Goal: Task Accomplishment & Management: Manage account settings

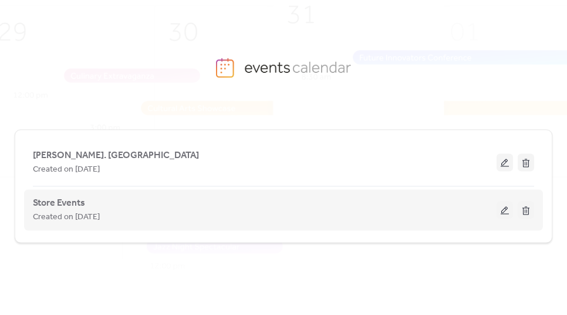
click at [501, 207] on button at bounding box center [505, 210] width 16 height 18
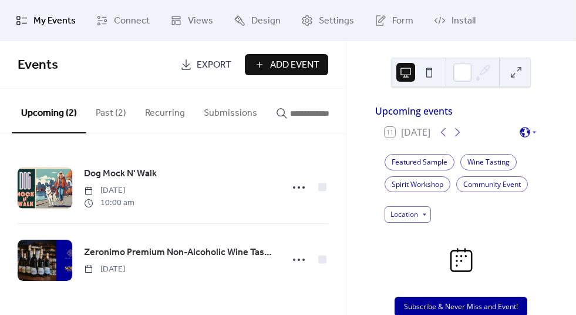
scroll to position [2, 0]
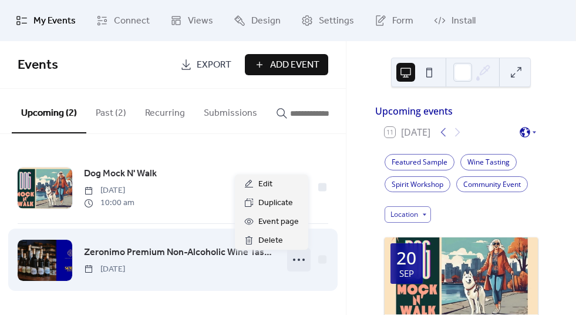
click at [302, 261] on circle at bounding box center [303, 259] width 2 height 2
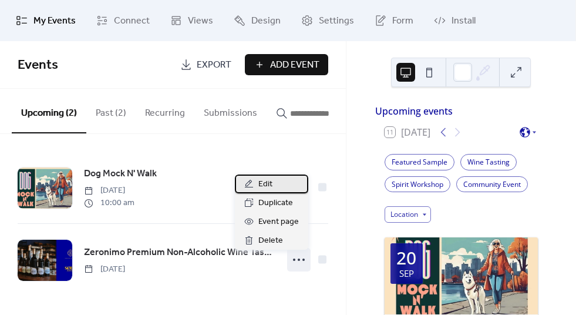
click at [271, 189] on span "Edit" at bounding box center [265, 184] width 14 height 14
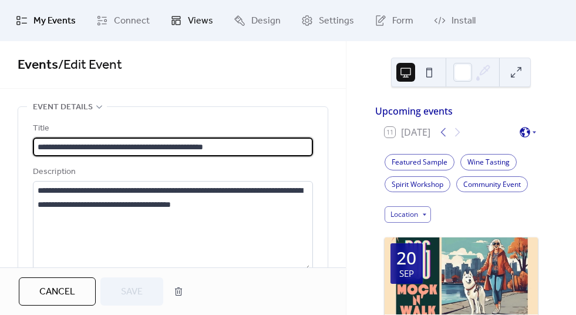
click at [170, 20] on icon at bounding box center [176, 21] width 12 height 12
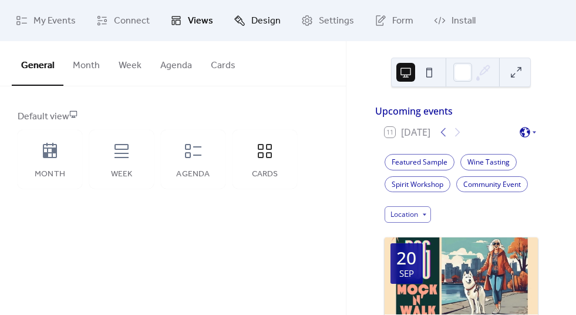
click at [255, 25] on span "Design" at bounding box center [265, 21] width 29 height 14
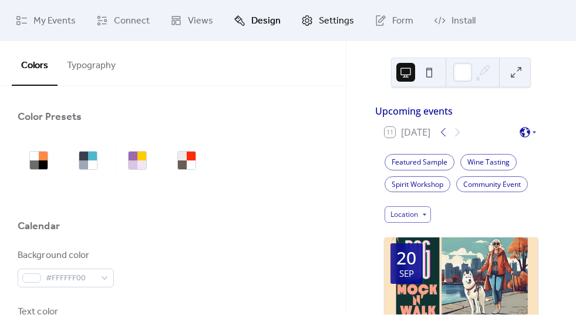
click at [335, 16] on span "Settings" at bounding box center [336, 21] width 35 height 14
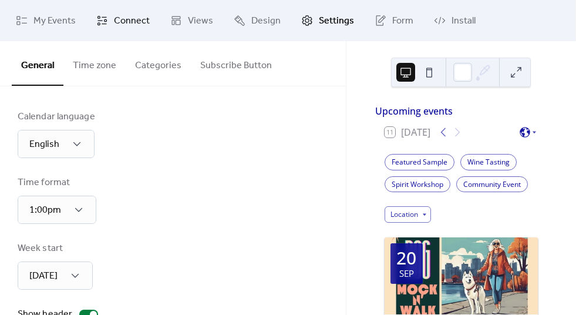
click at [134, 20] on span "Connect" at bounding box center [132, 21] width 36 height 14
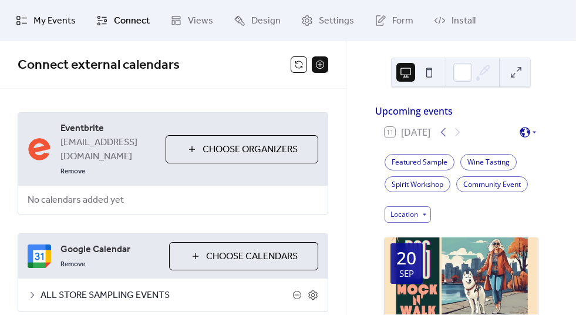
click at [32, 28] on link "My Events" at bounding box center [45, 21] width 77 height 32
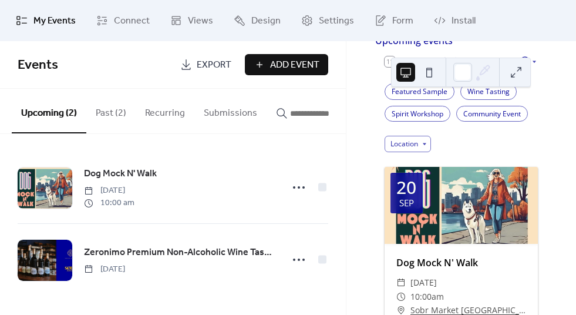
scroll to position [617, 0]
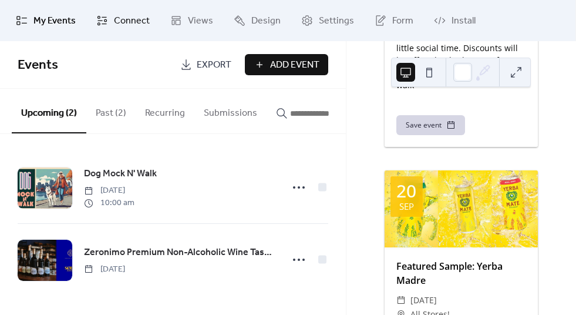
click at [128, 14] on span "Connect" at bounding box center [132, 21] width 36 height 14
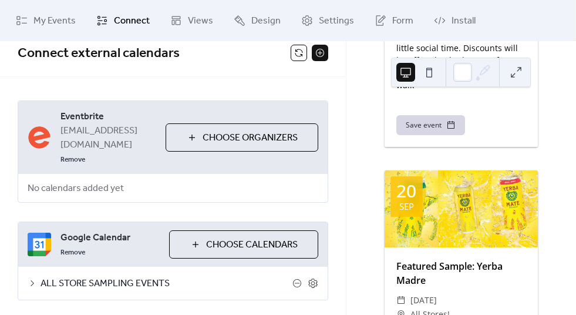
scroll to position [30, 0]
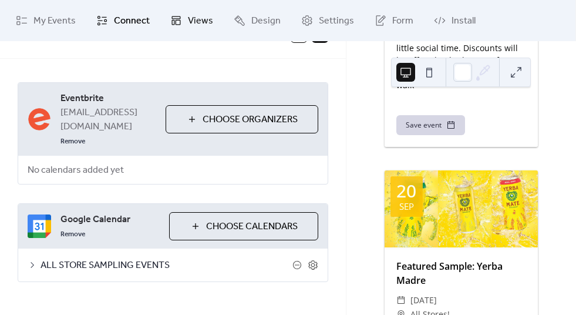
click at [191, 26] on span "Views" at bounding box center [200, 21] width 25 height 14
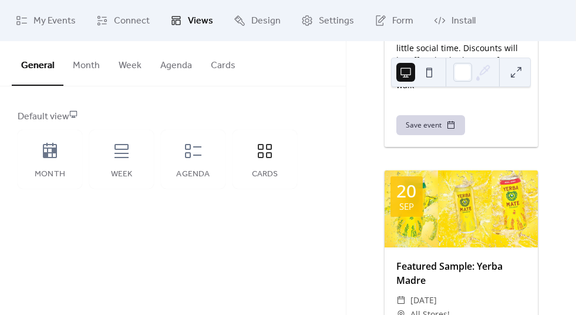
click at [78, 64] on button "Month" at bounding box center [86, 62] width 46 height 43
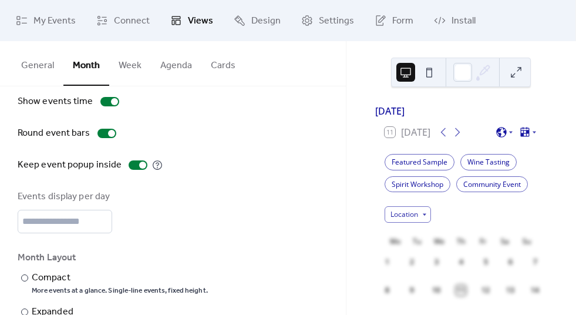
scroll to position [130, 0]
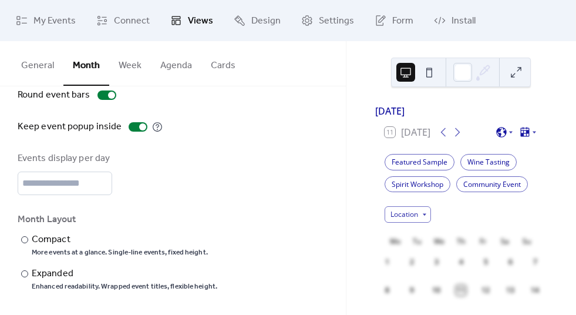
click at [222, 75] on button "Cards" at bounding box center [222, 62] width 43 height 43
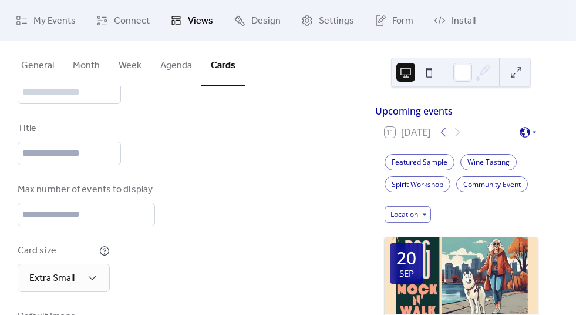
scroll to position [107, 0]
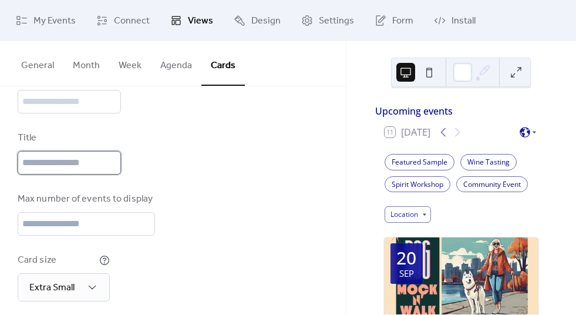
click at [111, 156] on input "text" at bounding box center [69, 162] width 103 height 23
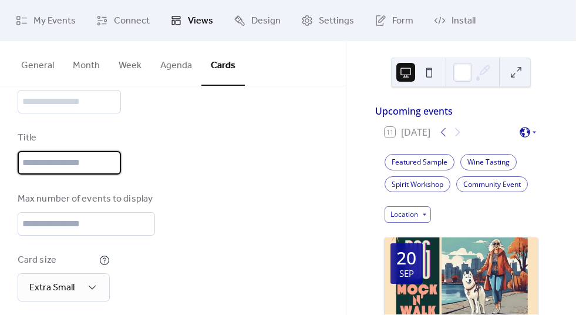
type input "*"
click at [206, 160] on div "Title" at bounding box center [173, 152] width 311 height 43
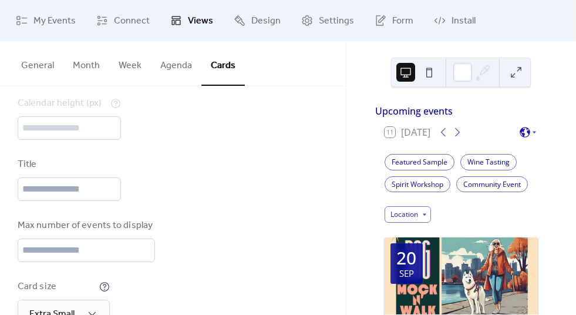
scroll to position [0, 0]
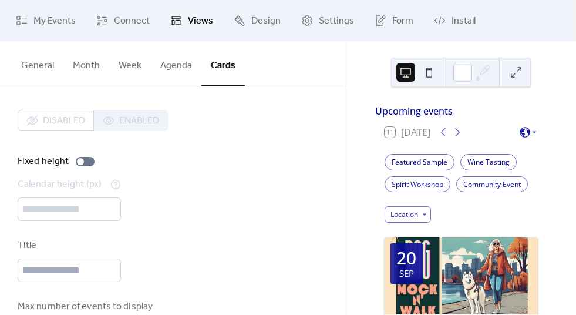
click at [42, 72] on button "General" at bounding box center [38, 62] width 52 height 43
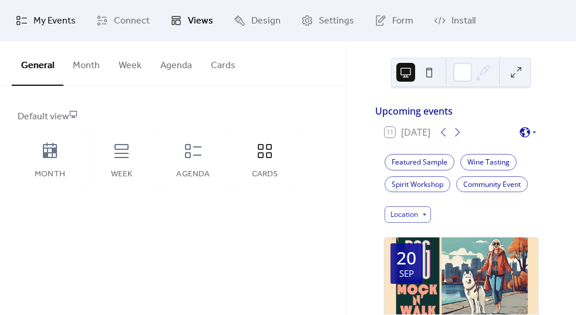
click at [38, 18] on span "My Events" at bounding box center [54, 21] width 42 height 14
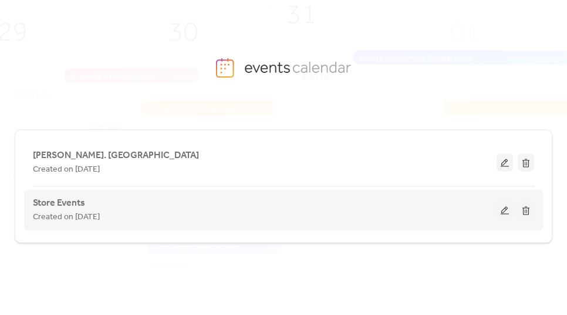
click at [507, 209] on button at bounding box center [505, 210] width 16 height 18
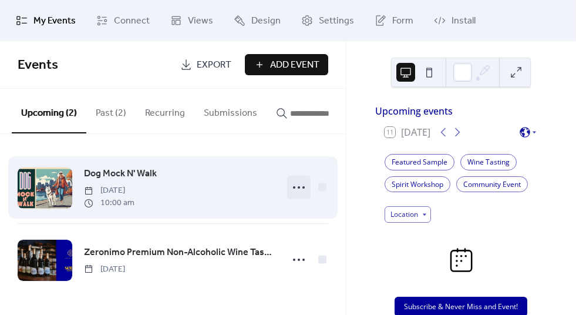
click at [296, 191] on icon at bounding box center [298, 187] width 19 height 19
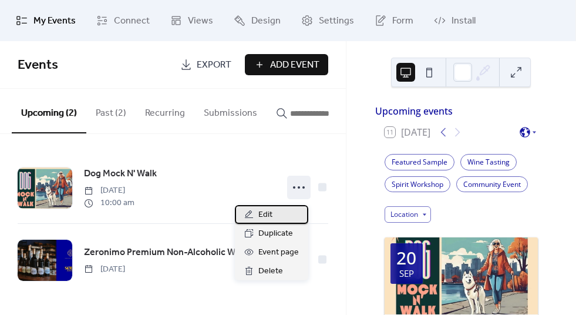
click at [280, 212] on div "Edit" at bounding box center [271, 214] width 73 height 19
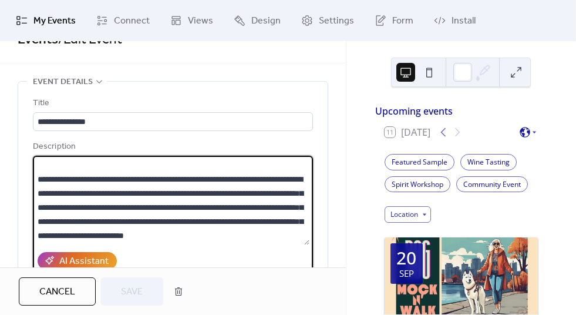
scroll to position [56, 0]
drag, startPoint x: 98, startPoint y: 215, endPoint x: 133, endPoint y: 234, distance: 39.6
click at [133, 234] on textarea "**********" at bounding box center [171, 200] width 276 height 89
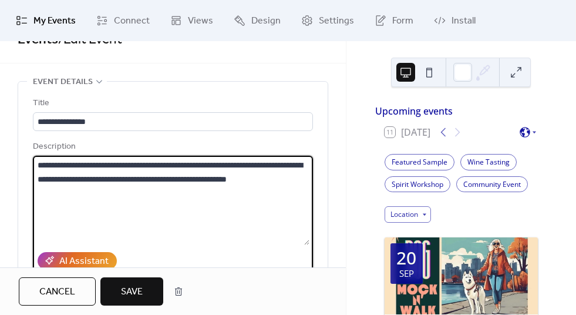
scroll to position [0, 0]
type textarea "**********"
click at [141, 293] on span "Save" at bounding box center [132, 292] width 22 height 14
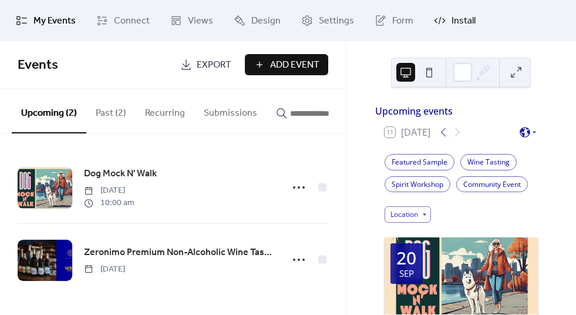
click at [451, 20] on span "Install" at bounding box center [463, 21] width 24 height 14
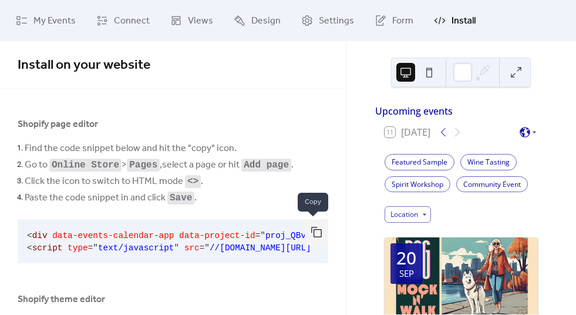
click at [317, 234] on button "button" at bounding box center [316, 232] width 23 height 26
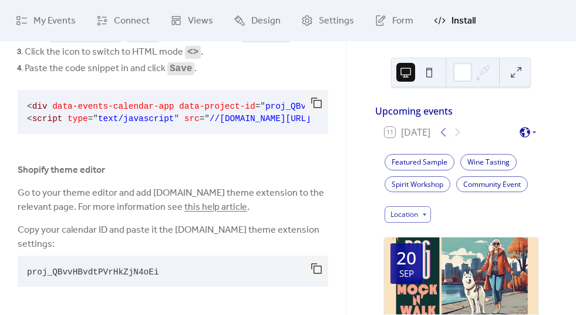
scroll to position [132, 0]
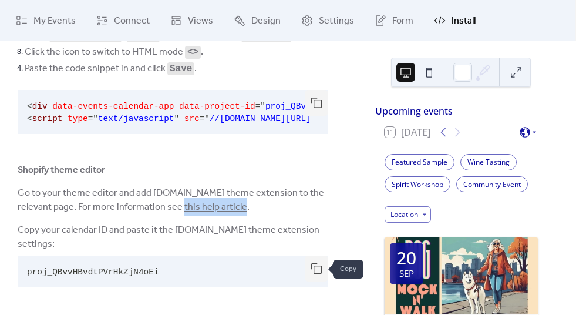
click at [315, 271] on button "button" at bounding box center [316, 268] width 23 height 26
click at [384, 19] on link "Form" at bounding box center [394, 21] width 56 height 32
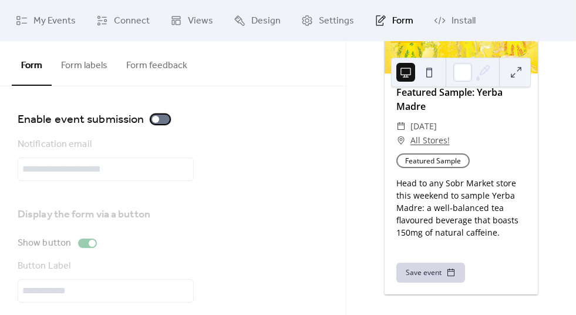
click at [158, 119] on div at bounding box center [155, 119] width 7 height 7
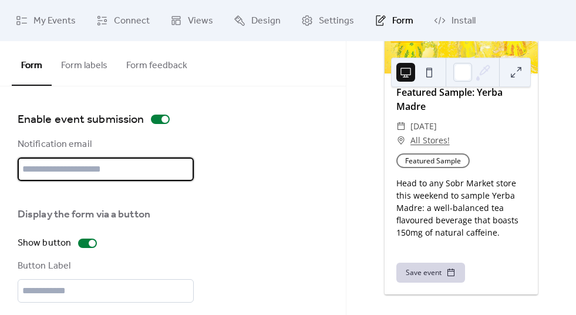
click at [167, 176] on input "text" at bounding box center [106, 168] width 176 height 23
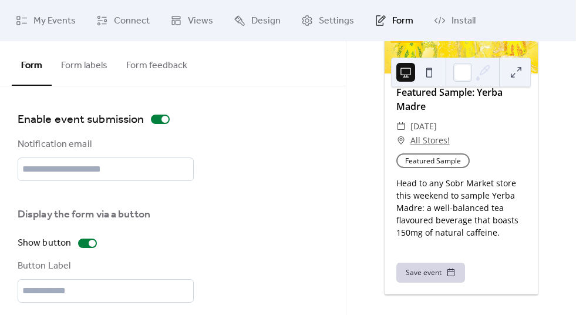
click at [283, 161] on div "Notification email" at bounding box center [173, 158] width 311 height 43
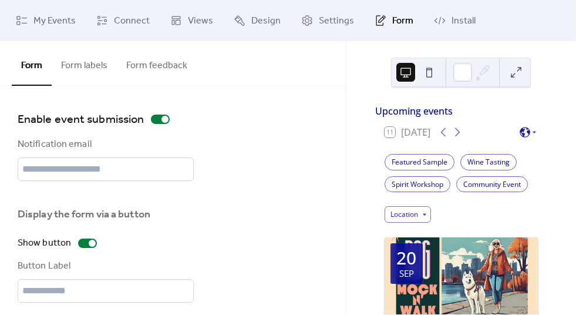
click at [83, 59] on button "Form labels" at bounding box center [84, 62] width 65 height 43
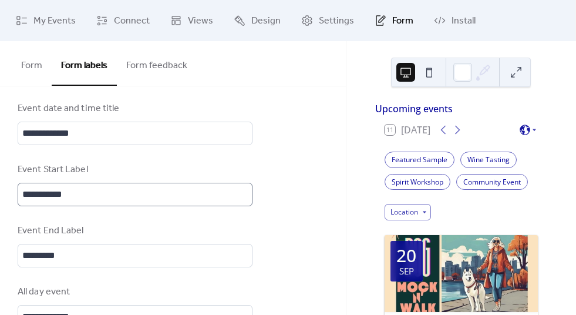
scroll to position [558, 0]
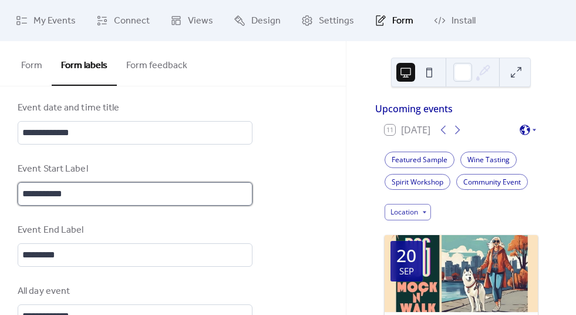
click at [120, 191] on input "**********" at bounding box center [135, 193] width 235 height 23
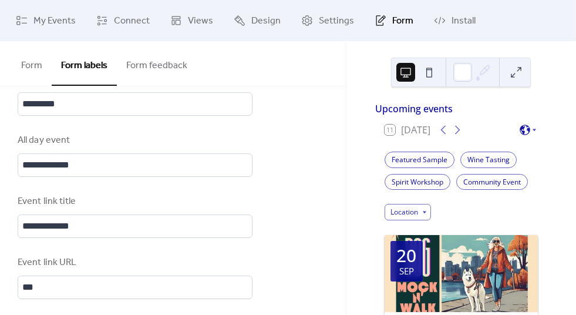
scroll to position [839, 0]
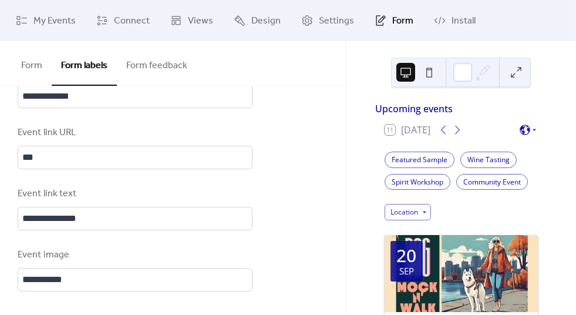
click at [31, 69] on button "Form" at bounding box center [32, 62] width 40 height 43
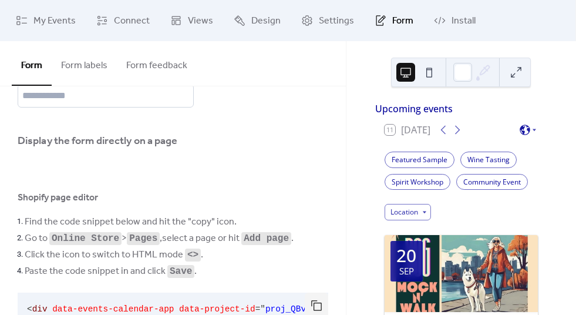
scroll to position [400, 0]
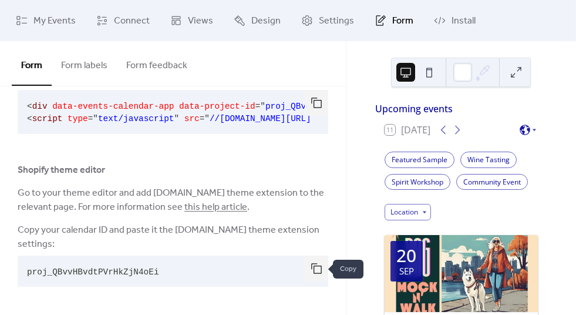
click at [313, 266] on button "button" at bounding box center [316, 268] width 23 height 26
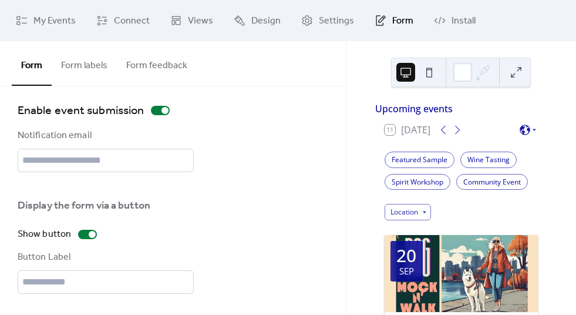
scroll to position [9, 0]
click at [89, 234] on div at bounding box center [92, 233] width 7 height 7
click at [158, 109] on div at bounding box center [160, 109] width 19 height 9
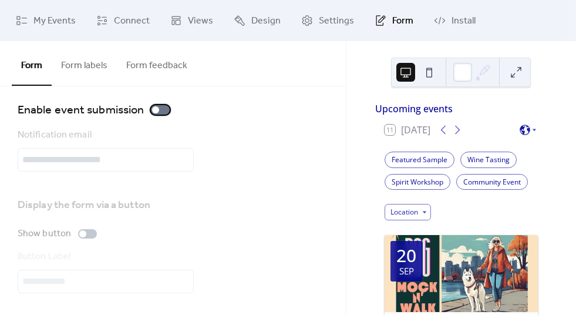
click at [158, 112] on div at bounding box center [160, 109] width 19 height 9
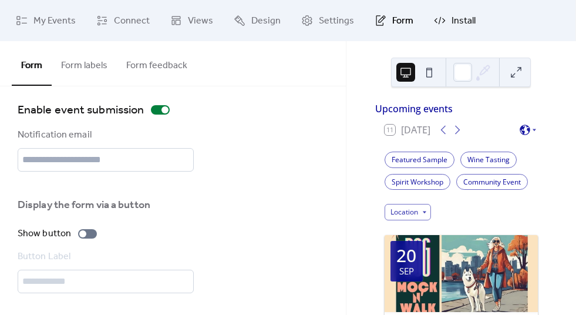
click at [444, 18] on link "Install" at bounding box center [454, 21] width 59 height 32
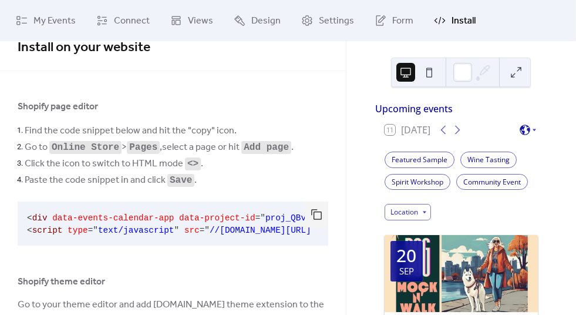
scroll to position [132, 0]
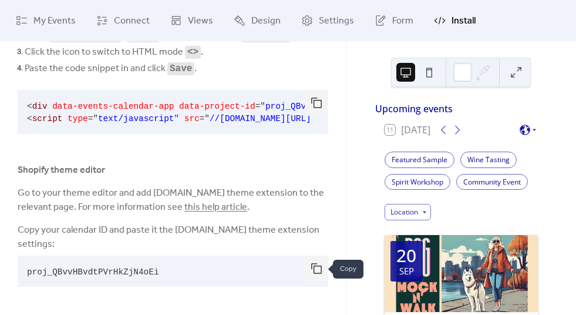
click at [313, 274] on button "button" at bounding box center [316, 268] width 23 height 26
click at [45, 19] on span "My Events" at bounding box center [54, 21] width 42 height 14
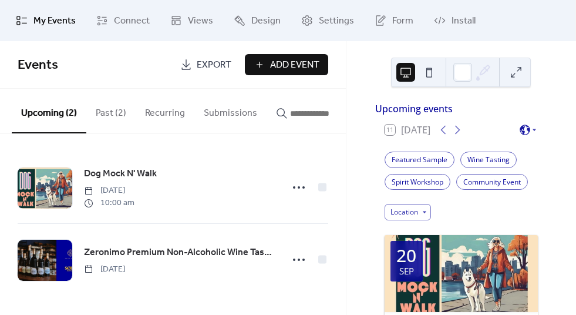
scroll to position [2, 0]
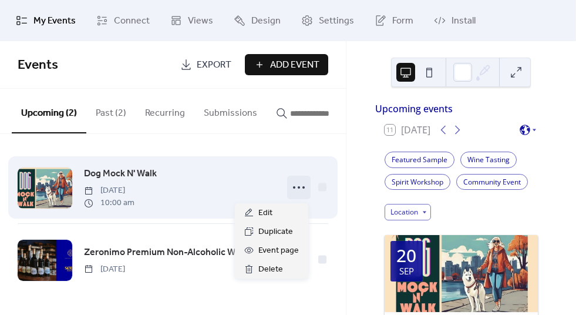
click at [302, 188] on circle at bounding box center [303, 187] width 2 height 2
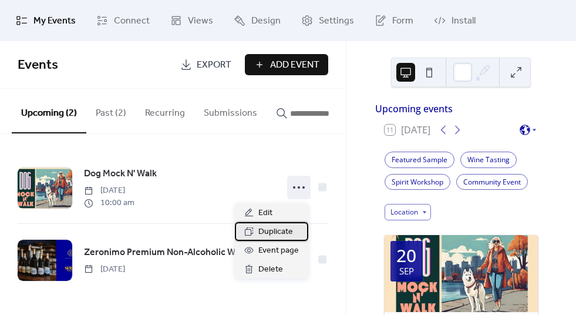
click at [292, 232] on div "Duplicate" at bounding box center [271, 231] width 73 height 19
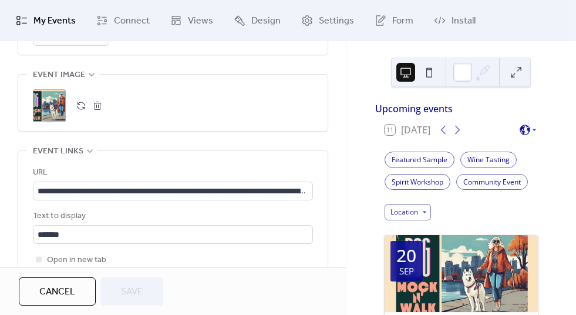
scroll to position [650, 0]
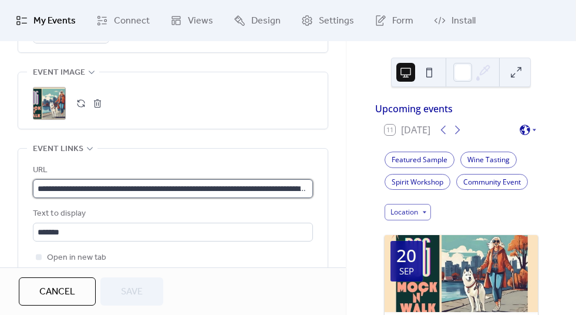
click at [81, 187] on input "**********" at bounding box center [173, 188] width 280 height 19
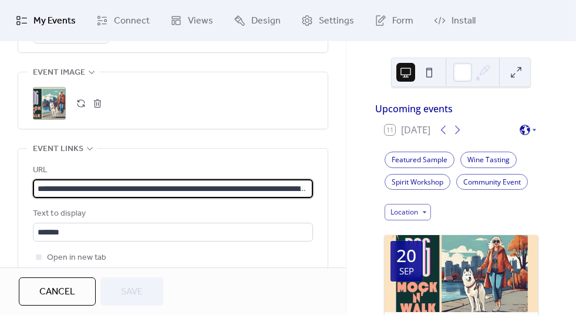
click at [81, 187] on input "**********" at bounding box center [173, 188] width 280 height 19
paste input "text"
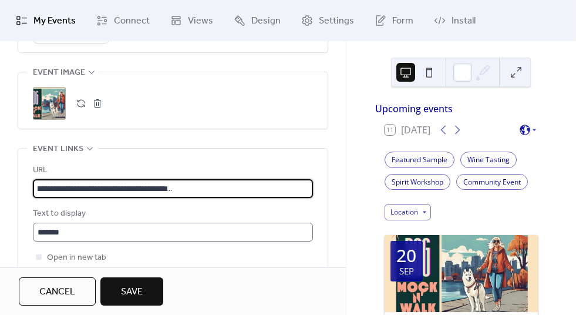
type input "**********"
click at [66, 233] on input "*******" at bounding box center [173, 231] width 280 height 19
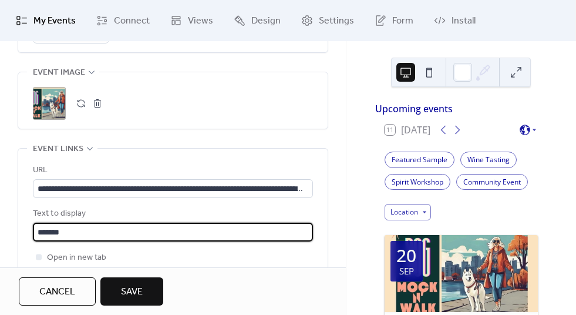
click at [66, 233] on input "*******" at bounding box center [173, 231] width 280 height 19
type input "**********"
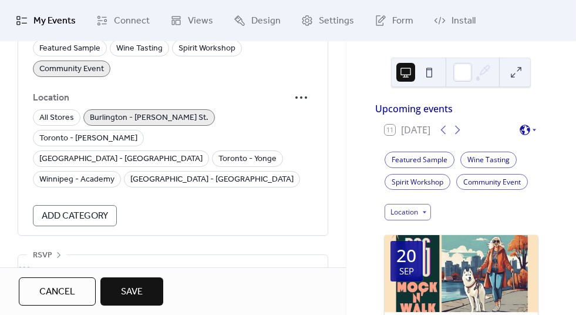
scroll to position [928, 0]
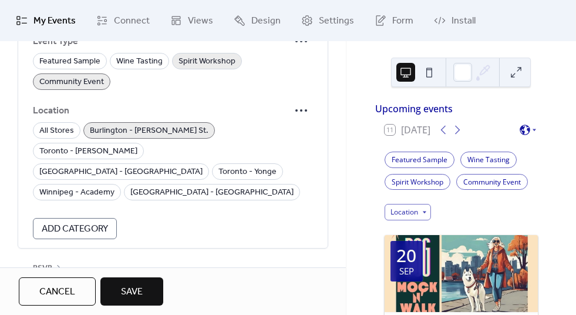
click at [202, 63] on span "Spirit Workshop" at bounding box center [206, 62] width 57 height 14
click at [97, 79] on span "Community Event" at bounding box center [71, 82] width 65 height 14
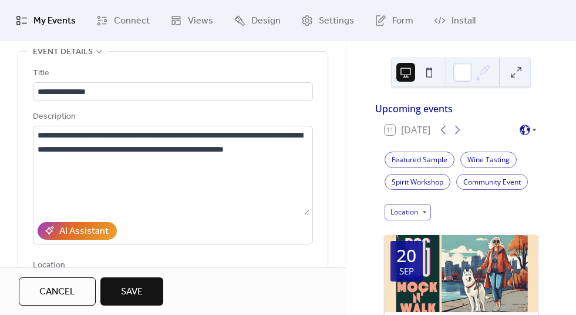
scroll to position [0, 0]
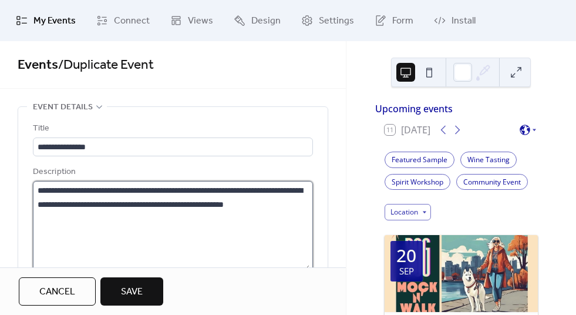
click at [58, 205] on textarea "**********" at bounding box center [171, 225] width 276 height 89
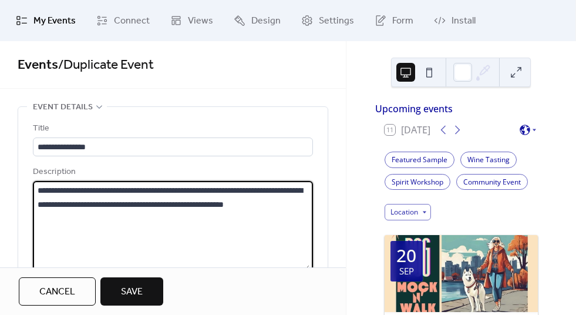
click at [59, 204] on textarea "**********" at bounding box center [171, 225] width 276 height 89
click at [60, 204] on textarea "**********" at bounding box center [171, 225] width 276 height 89
paste textarea "**********"
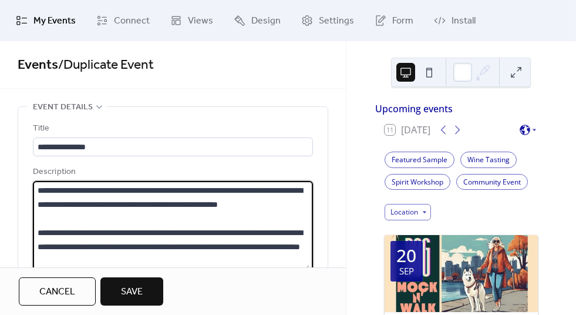
scroll to position [3, 0]
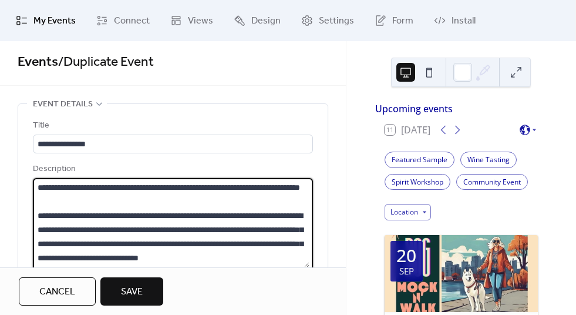
click at [121, 187] on textarea "**********" at bounding box center [171, 222] width 276 height 89
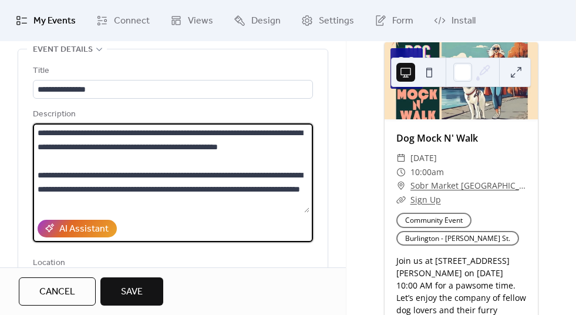
scroll to position [209, 0]
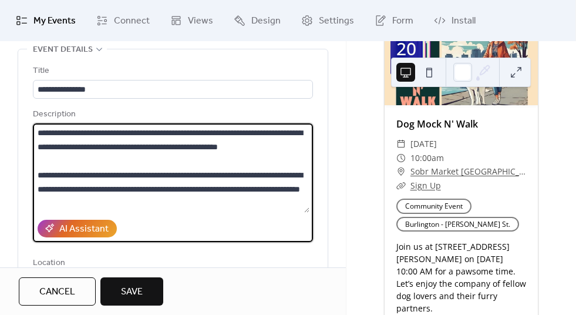
drag, startPoint x: 274, startPoint y: 131, endPoint x: 10, endPoint y: 129, distance: 264.1
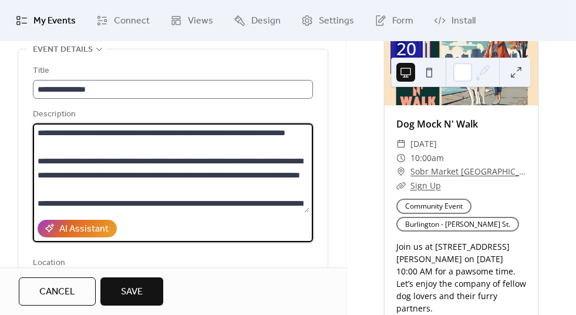
type textarea "**********"
click at [70, 89] on input "**********" at bounding box center [173, 89] width 280 height 19
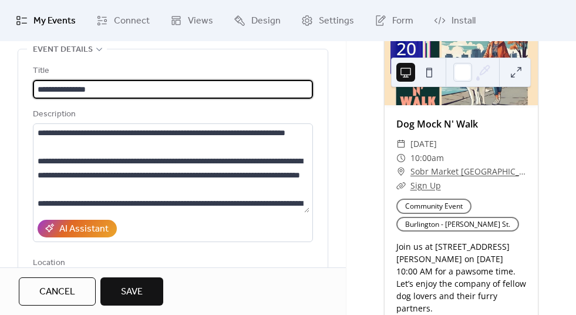
click at [70, 89] on input "**********" at bounding box center [173, 89] width 280 height 19
paste input "**********"
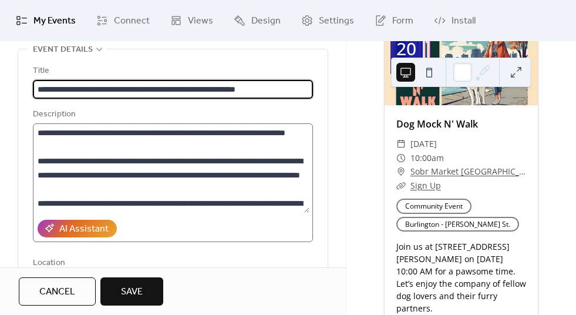
type input "**********"
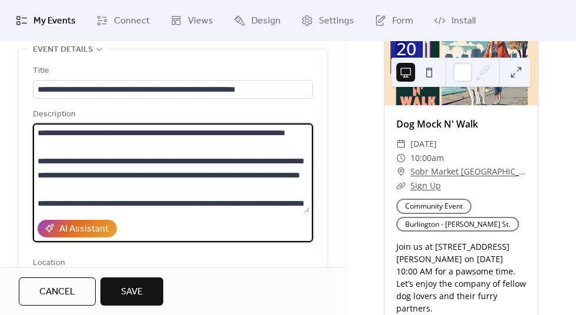
click at [187, 157] on textarea "**********" at bounding box center [171, 167] width 276 height 89
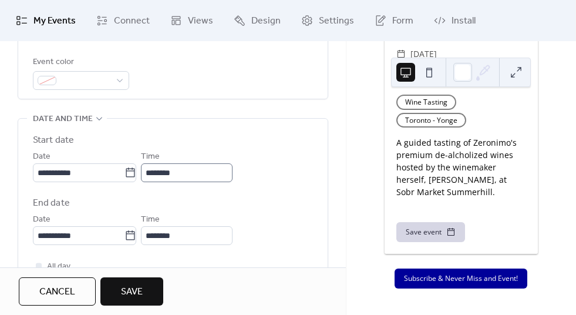
scroll to position [335, 0]
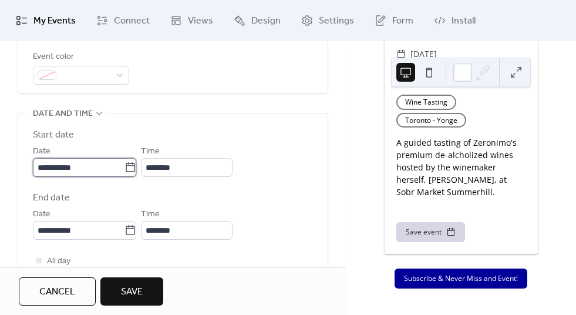
click at [81, 166] on input "**********" at bounding box center [79, 167] width 92 height 19
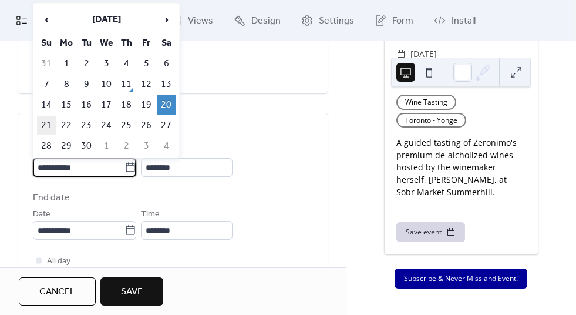
click at [42, 122] on td "21" at bounding box center [46, 125] width 19 height 19
type input "**********"
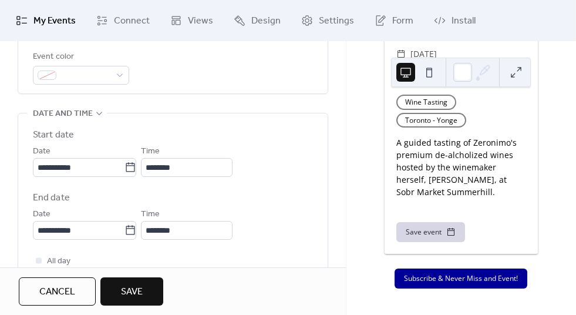
click at [139, 197] on label "End date" at bounding box center [173, 198] width 280 height 14
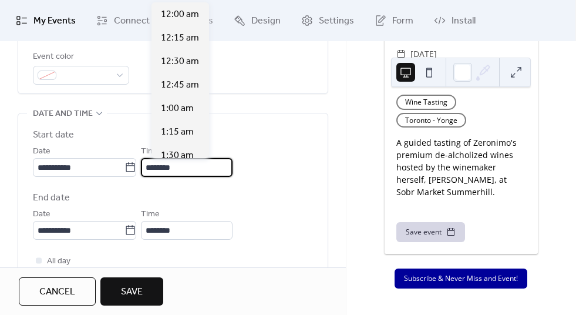
click at [167, 170] on input "********" at bounding box center [187, 167] width 92 height 19
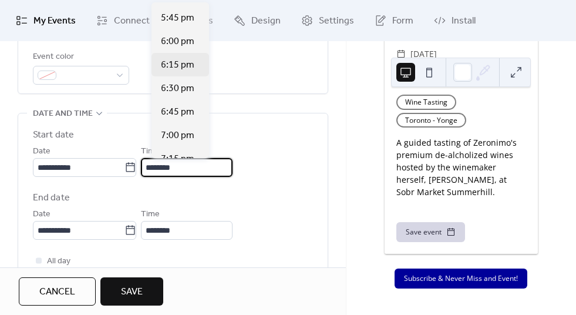
scroll to position [1604, 0]
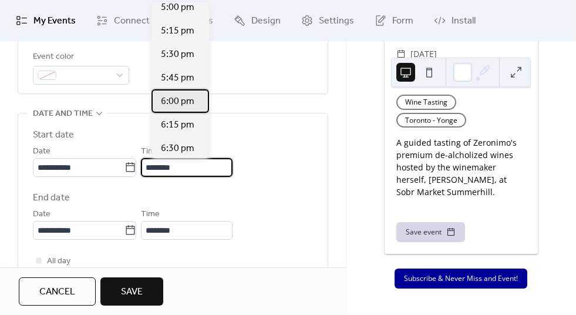
click at [188, 96] on span "6:00 pm" at bounding box center [177, 102] width 33 height 14
type input "*******"
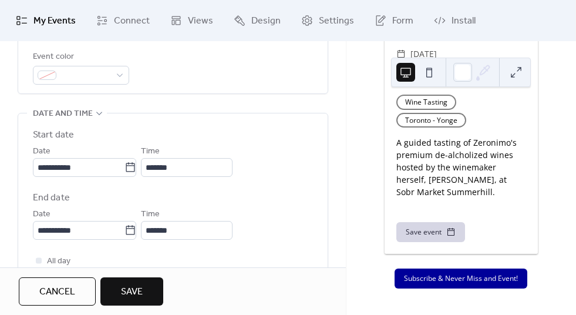
click at [271, 217] on div "**********" at bounding box center [173, 223] width 280 height 33
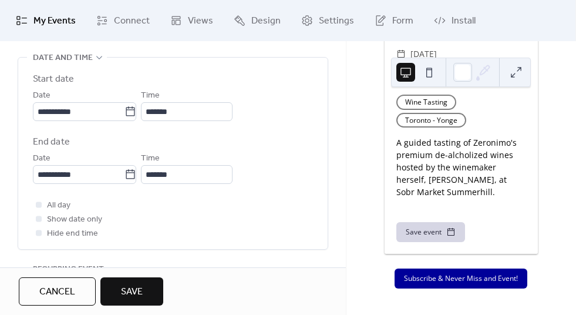
scroll to position [1, 0]
click at [176, 181] on input "*******" at bounding box center [189, 174] width 97 height 19
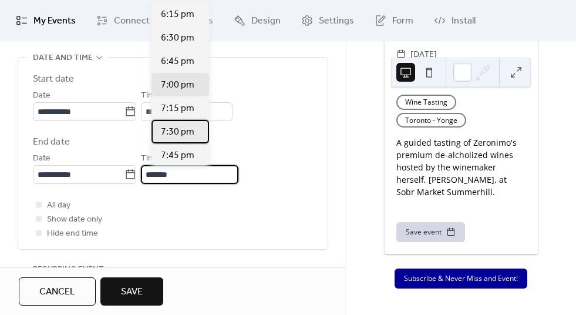
click at [190, 136] on span "7:30 pm" at bounding box center [177, 132] width 33 height 14
type input "*******"
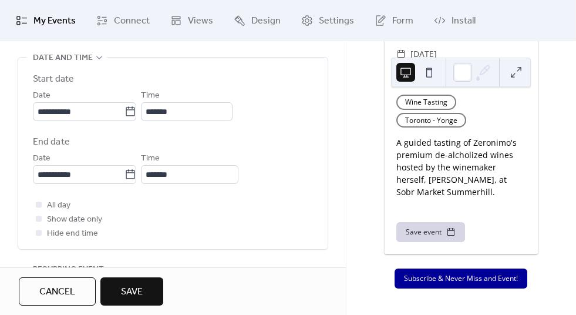
click at [262, 154] on div "**********" at bounding box center [173, 167] width 280 height 33
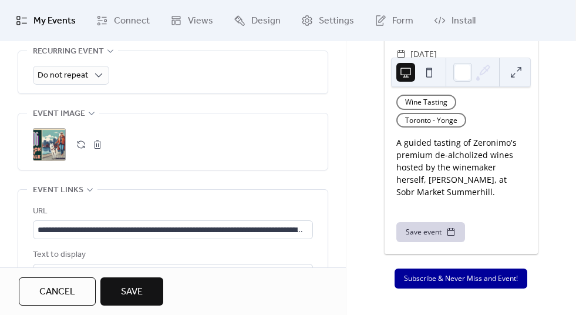
scroll to position [598, 0]
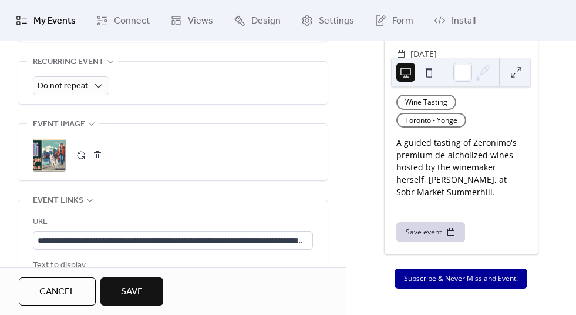
click at [60, 154] on div ";" at bounding box center [49, 155] width 33 height 33
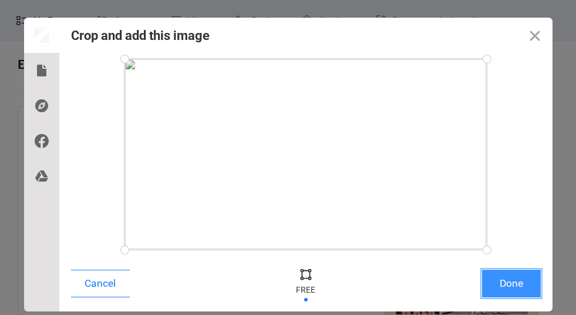
click at [512, 285] on button "Done" at bounding box center [511, 283] width 59 height 28
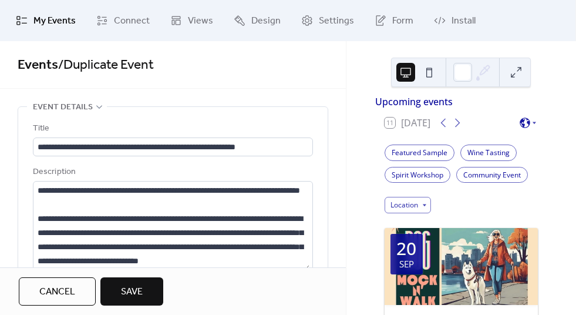
scroll to position [16, 0]
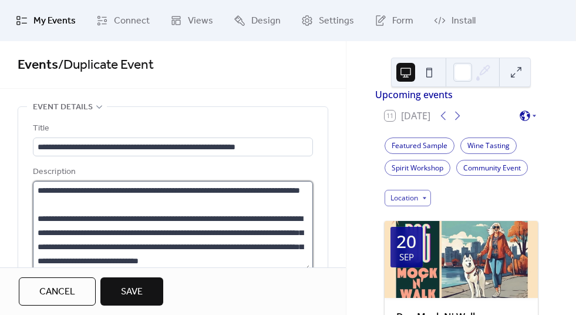
click at [176, 182] on textarea "**********" at bounding box center [171, 225] width 276 height 89
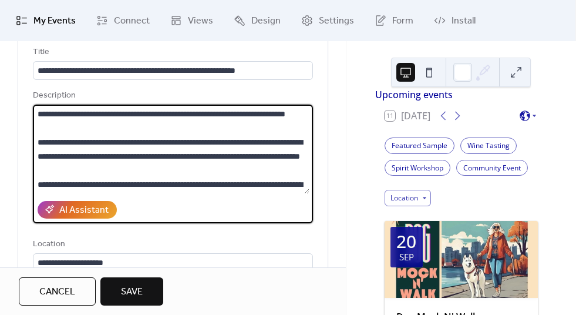
scroll to position [79, 0]
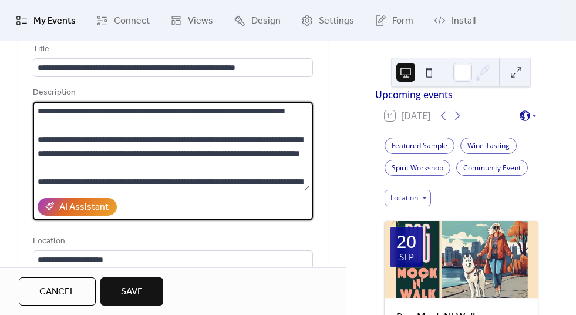
drag, startPoint x: 193, startPoint y: 140, endPoint x: 12, endPoint y: 104, distance: 184.4
click at [19, 102] on div "**********" at bounding box center [172, 189] width 309 height 322
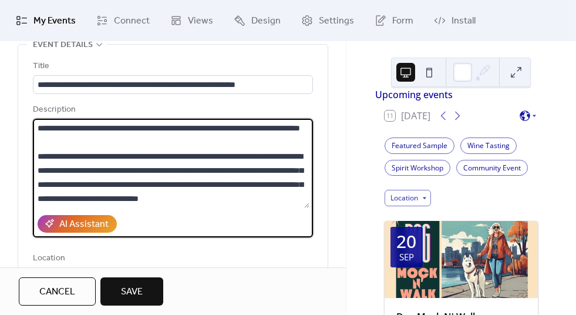
scroll to position [42, 0]
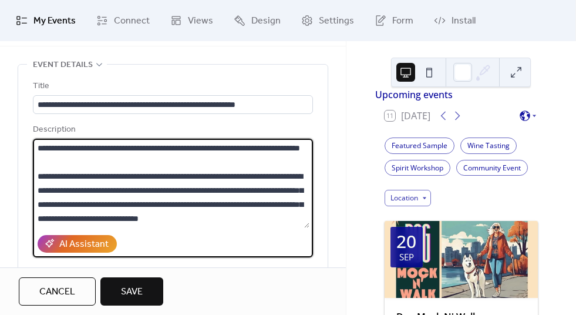
drag, startPoint x: 138, startPoint y: 215, endPoint x: 52, endPoint y: 190, distance: 89.3
click at [53, 190] on textarea "**********" at bounding box center [171, 183] width 276 height 89
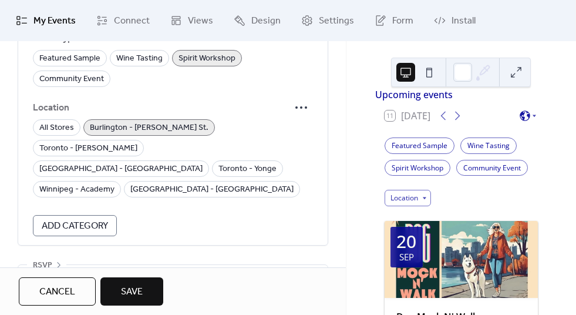
scroll to position [947, 0]
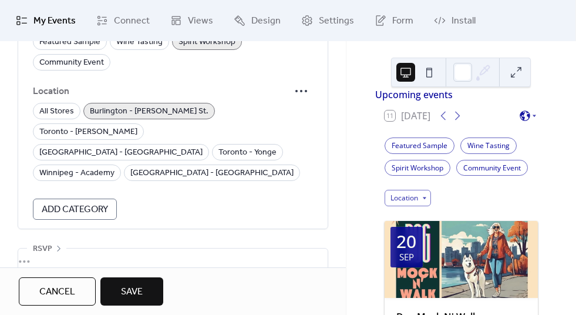
type textarea "**********"
click at [144, 295] on button "Save" at bounding box center [131, 291] width 63 height 28
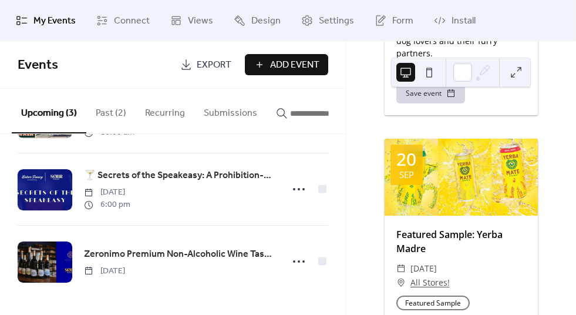
scroll to position [480, 0]
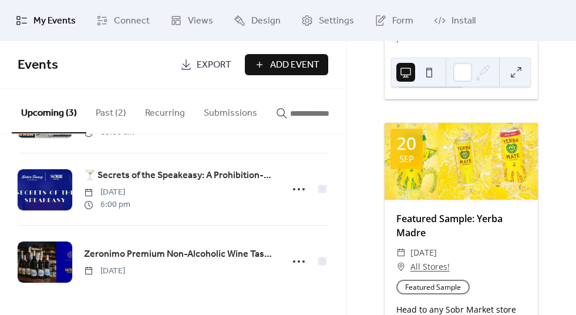
click at [512, 80] on button at bounding box center [516, 72] width 19 height 19
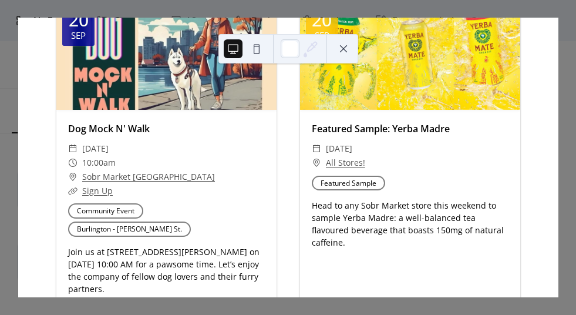
scroll to position [0, 0]
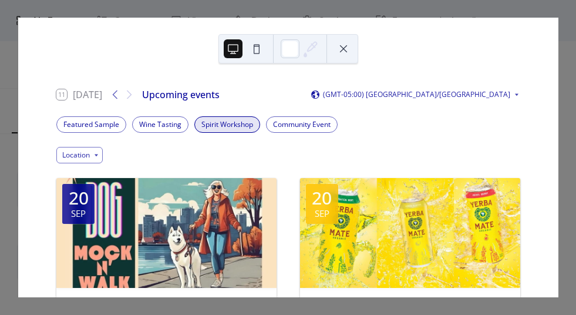
click at [240, 124] on div "Spirit Workshop" at bounding box center [227, 124] width 66 height 16
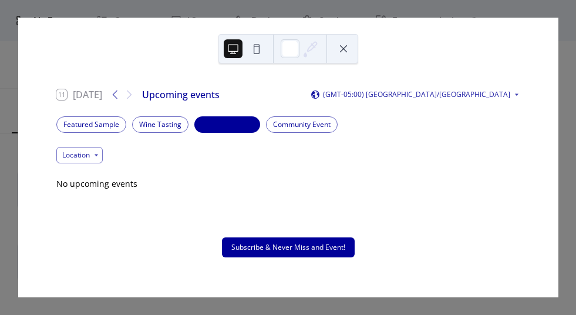
click at [240, 124] on div "Spirit Workshop" at bounding box center [227, 124] width 66 height 16
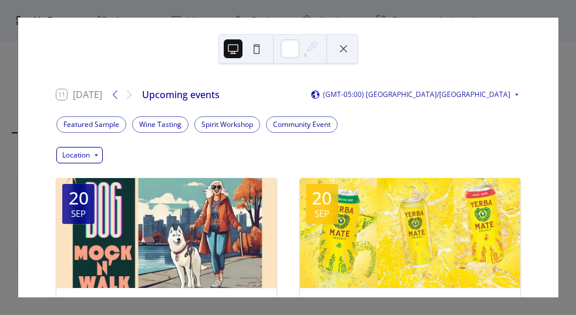
click at [93, 155] on div "Location" at bounding box center [79, 155] width 46 height 16
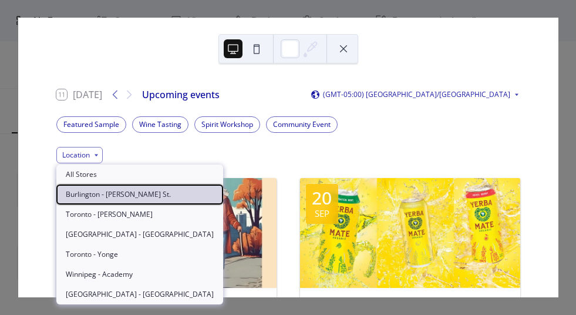
click at [95, 198] on span "Burlington - [PERSON_NAME] St." at bounding box center [118, 194] width 105 height 11
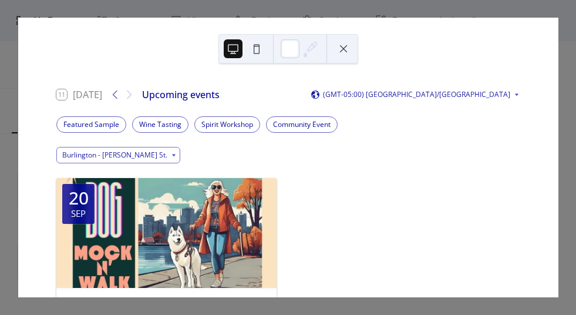
click at [344, 50] on button at bounding box center [343, 48] width 19 height 19
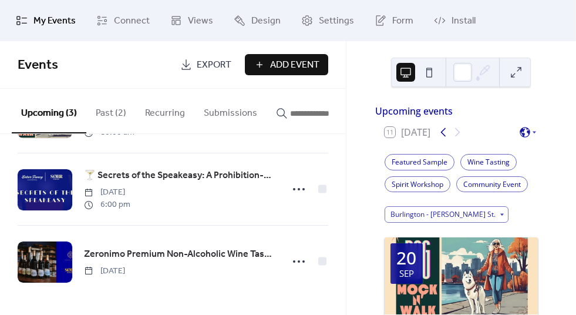
click at [443, 139] on icon at bounding box center [443, 132] width 14 height 14
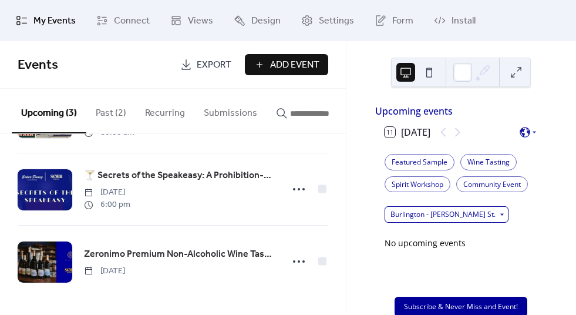
click at [443, 221] on div "Burlington - [PERSON_NAME] St." at bounding box center [446, 214] width 124 height 16
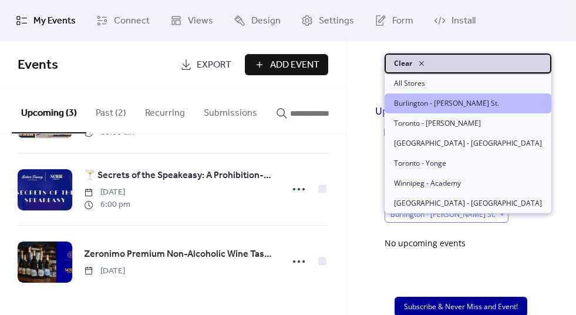
click at [411, 69] on span "Clear" at bounding box center [403, 63] width 18 height 11
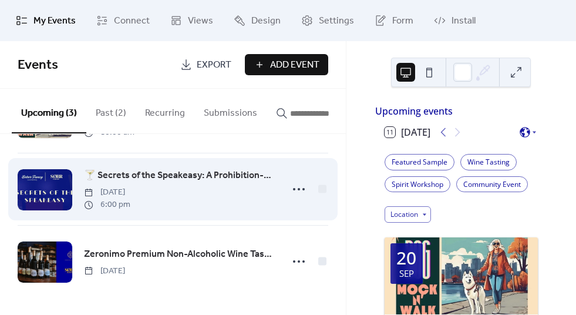
click at [232, 183] on div "🍸 Secrets of the Speakeasy: A Prohibition-Era Mocktail Experience [DATE] 6:00 pm" at bounding box center [179, 189] width 191 height 42
click at [202, 177] on span "🍸 Secrets of the Speakeasy: A Prohibition-Era Mocktail Experience" at bounding box center [179, 175] width 191 height 14
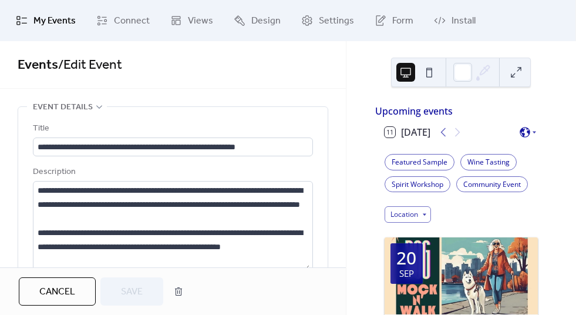
click at [197, 117] on div "**********" at bounding box center [173, 268] width 280 height 322
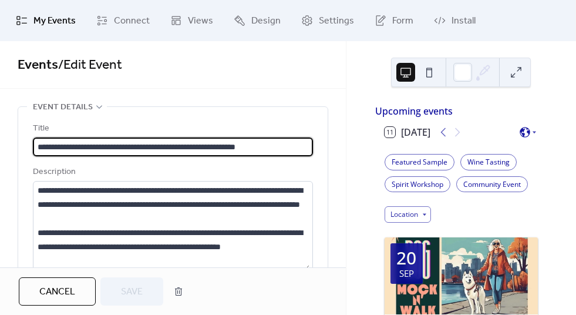
drag, startPoint x: 48, startPoint y: 144, endPoint x: 28, endPoint y: 143, distance: 19.4
click at [28, 143] on div "**********" at bounding box center [172, 268] width 309 height 322
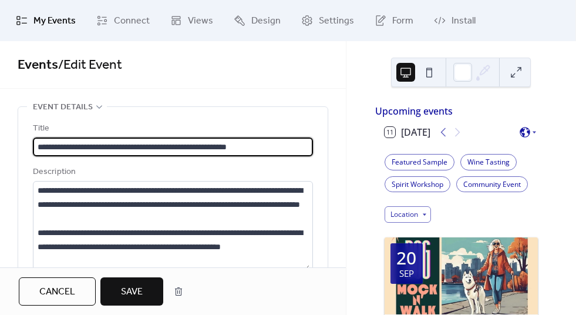
type input "**********"
click at [139, 288] on span "Save" at bounding box center [132, 292] width 22 height 14
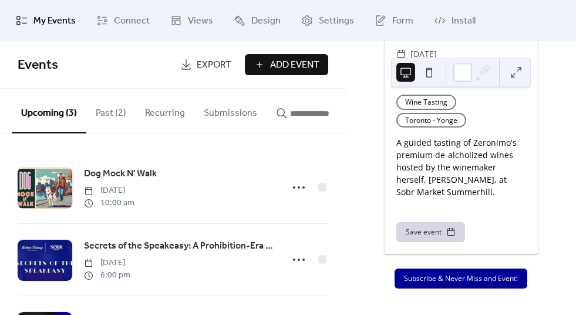
scroll to position [1364, 0]
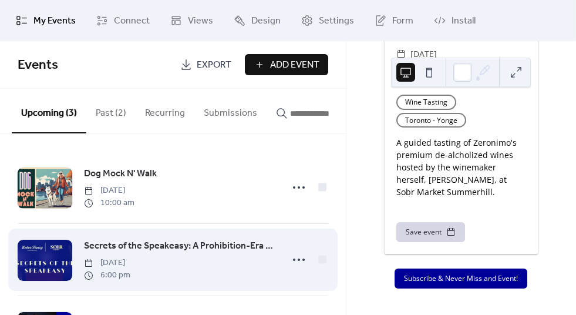
click at [200, 253] on span "Secrets of the Speakeasy: A Prohibition-Era Mocktail Experience" at bounding box center [179, 246] width 191 height 14
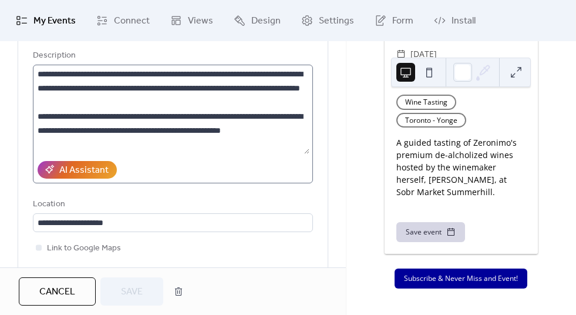
scroll to position [116, 0]
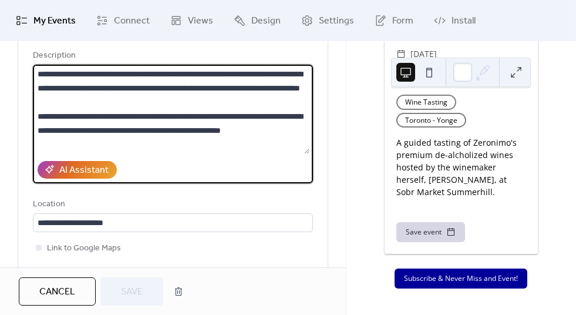
drag, startPoint x: 104, startPoint y: 95, endPoint x: 39, endPoint y: 67, distance: 71.3
click at [39, 67] on textarea "**********" at bounding box center [171, 109] width 276 height 89
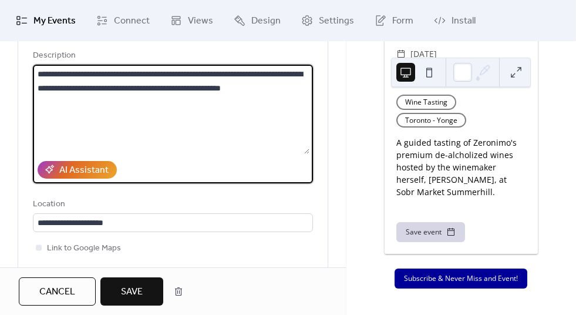
type textarea "**********"
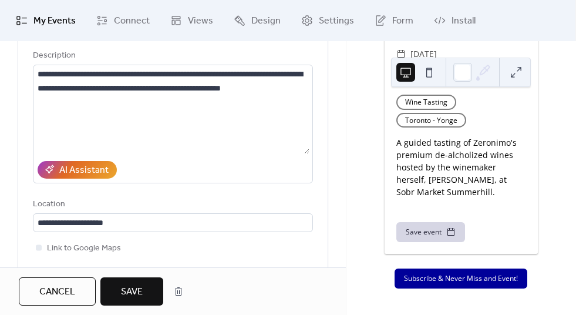
click at [142, 289] on span "Save" at bounding box center [132, 292] width 22 height 14
click at [130, 298] on div "Cancel Save" at bounding box center [104, 291] width 170 height 28
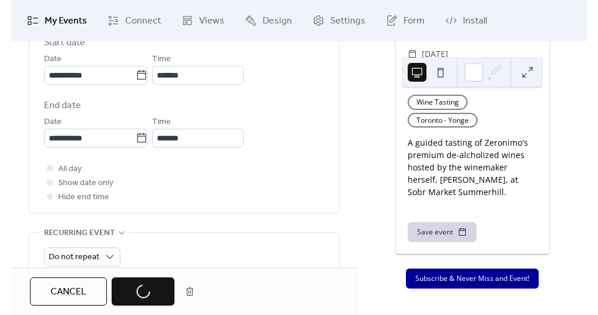
scroll to position [0, 0]
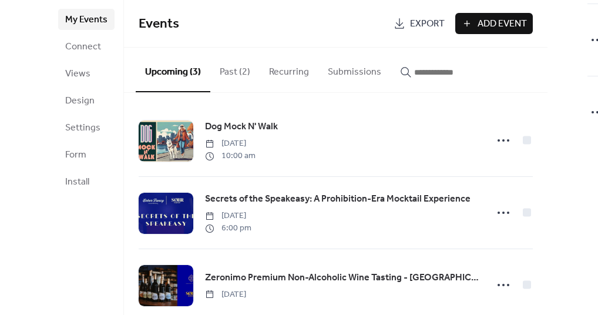
scroll to position [1321, 0]
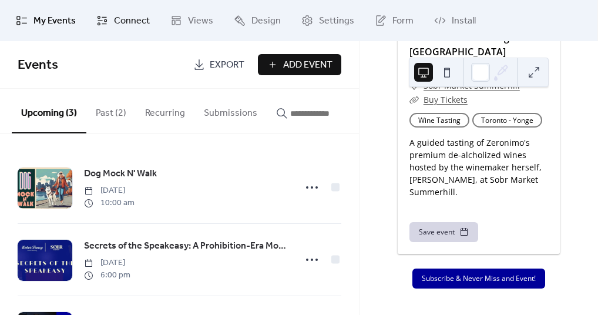
click at [116, 22] on span "Connect" at bounding box center [132, 21] width 36 height 14
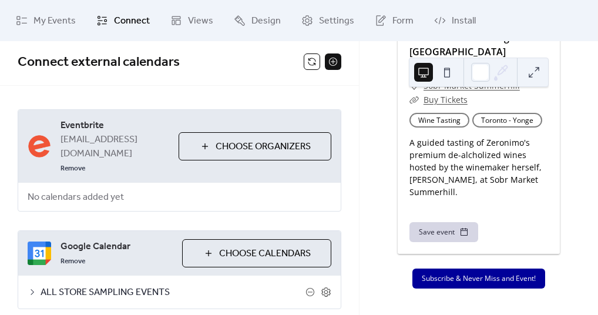
scroll to position [5, 0]
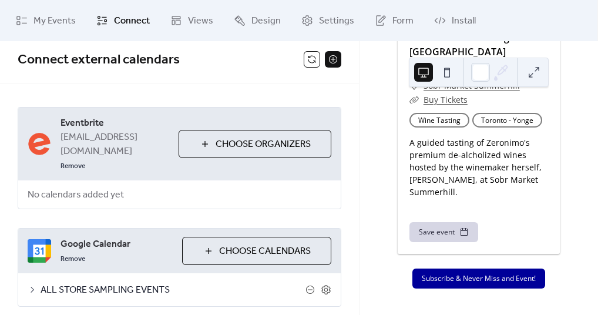
click at [333, 65] on button at bounding box center [333, 59] width 16 height 16
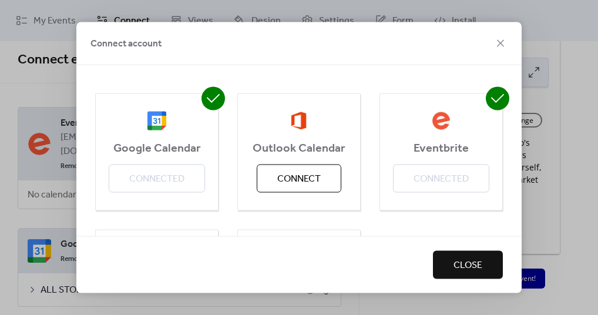
click at [447, 178] on div "Eventbrite Connected" at bounding box center [440, 151] width 123 height 117
click at [502, 43] on icon at bounding box center [500, 43] width 14 height 14
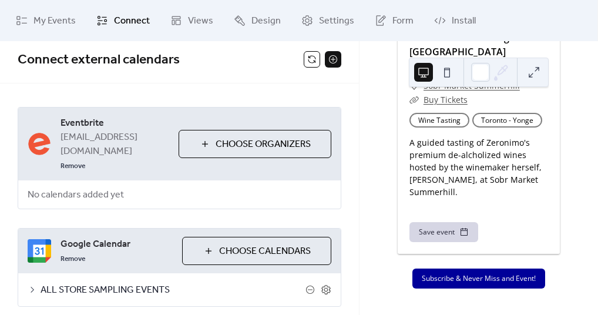
click at [126, 181] on span "No calendars added yet" at bounding box center [75, 195] width 115 height 28
click at [100, 181] on span "No calendars added yet" at bounding box center [75, 195] width 115 height 28
click at [239, 137] on span "Choose Organizers" at bounding box center [262, 144] width 95 height 14
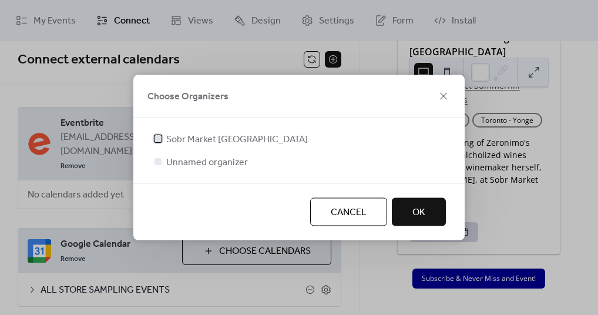
click at [218, 139] on span "Sobr Market [GEOGRAPHIC_DATA]" at bounding box center [236, 140] width 141 height 14
click at [343, 218] on span "Cancel" at bounding box center [348, 212] width 36 height 14
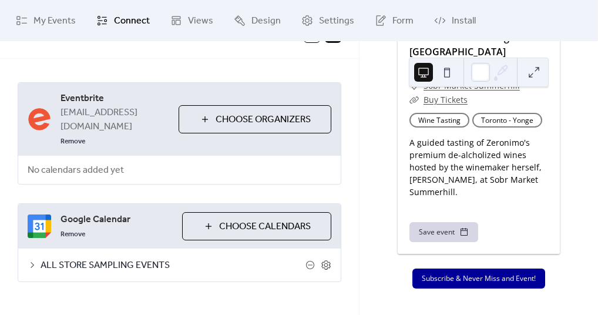
scroll to position [0, 0]
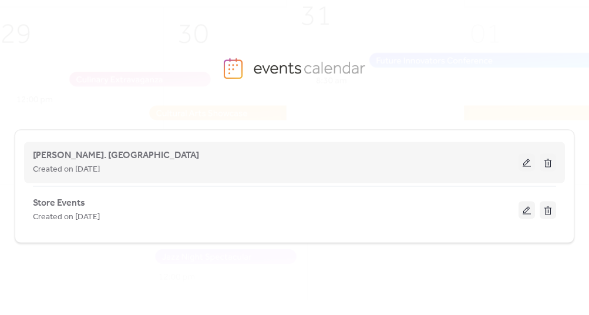
click at [525, 162] on button at bounding box center [526, 162] width 16 height 18
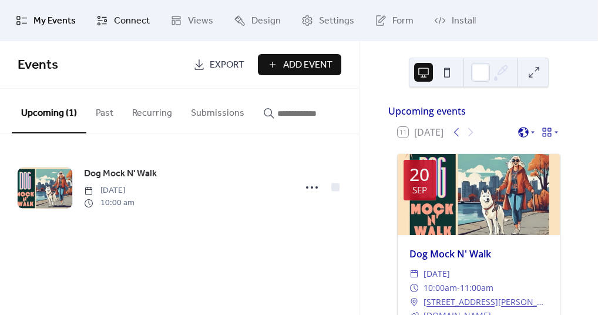
click at [138, 21] on span "Connect" at bounding box center [132, 21] width 36 height 14
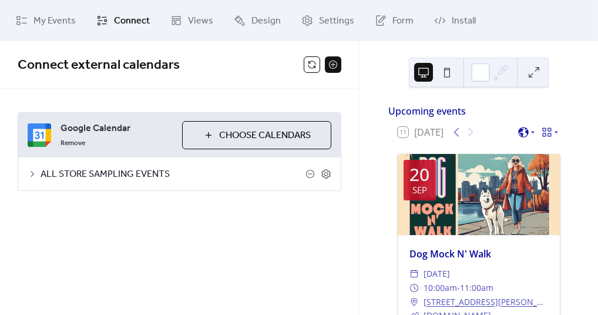
click at [333, 64] on button at bounding box center [333, 64] width 16 height 16
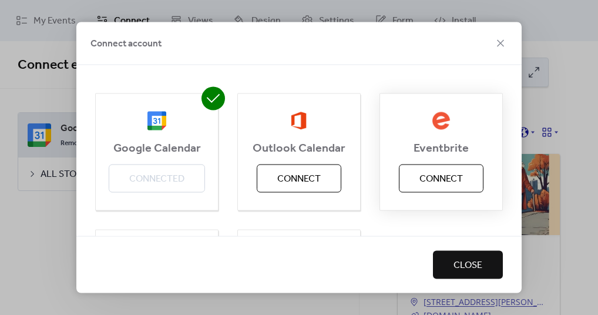
click at [448, 181] on span "Connect" at bounding box center [440, 179] width 43 height 14
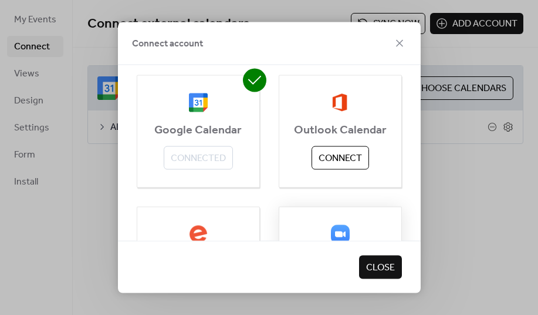
scroll to position [104, 0]
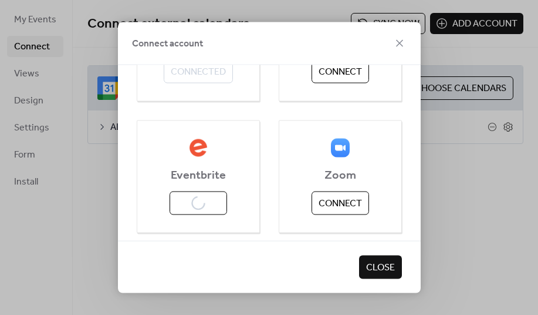
click at [394, 269] on span "Close" at bounding box center [380, 267] width 29 height 14
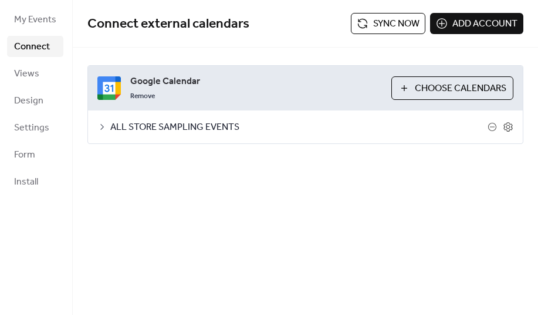
click at [460, 29] on span "Add account" at bounding box center [485, 24] width 65 height 14
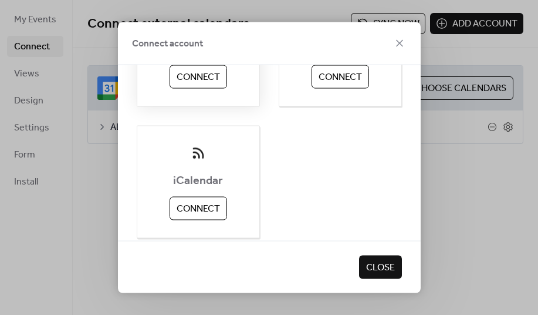
scroll to position [130, 0]
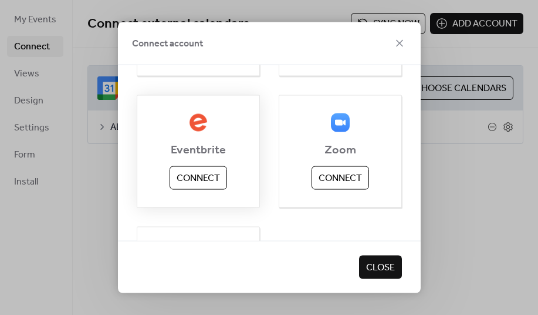
click at [191, 172] on span "Connect" at bounding box center [198, 178] width 43 height 14
click at [400, 41] on icon at bounding box center [400, 43] width 14 height 14
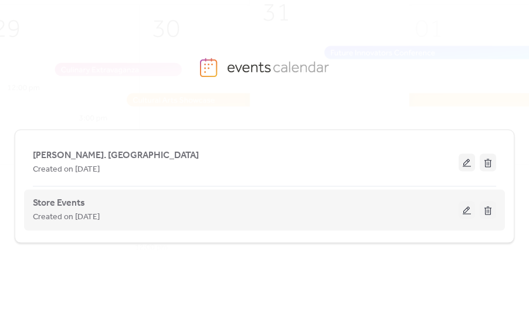
click at [476, 205] on div "Store Events Created on [DATE]" at bounding box center [265, 209] width 464 height 48
click at [474, 210] on button at bounding box center [467, 210] width 16 height 18
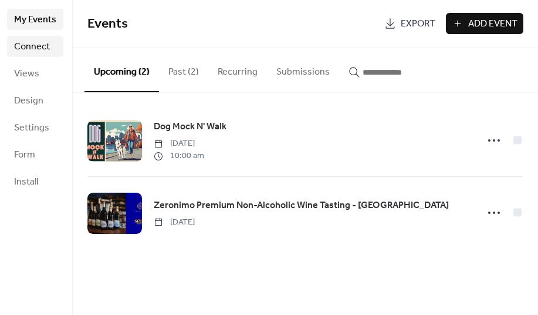
click at [39, 47] on span "Connect" at bounding box center [32, 47] width 36 height 14
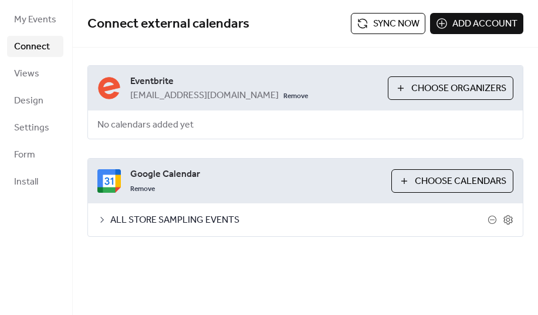
click at [456, 83] on span "Choose Organizers" at bounding box center [458, 89] width 95 height 14
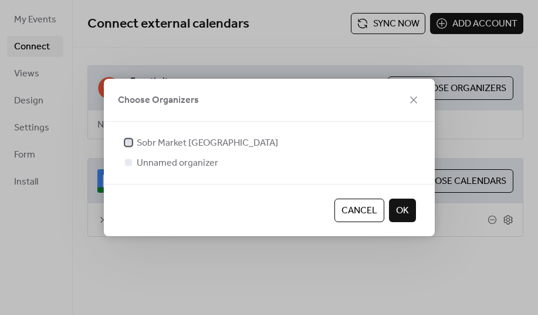
click at [178, 146] on span "Sobr Market [GEOGRAPHIC_DATA]" at bounding box center [207, 143] width 141 height 14
click at [405, 213] on span "OK" at bounding box center [402, 211] width 13 height 14
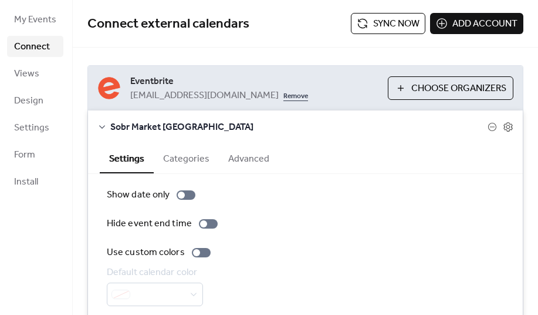
click at [284, 96] on link "Remove" at bounding box center [296, 95] width 25 height 14
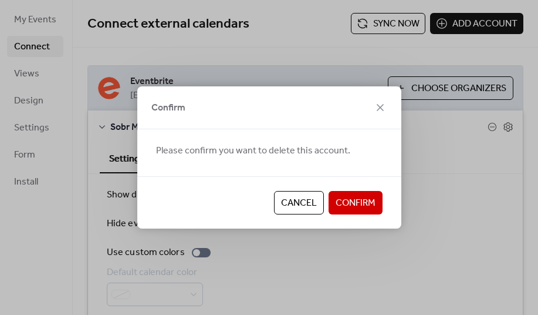
click at [365, 205] on span "Confirm" at bounding box center [356, 203] width 40 height 14
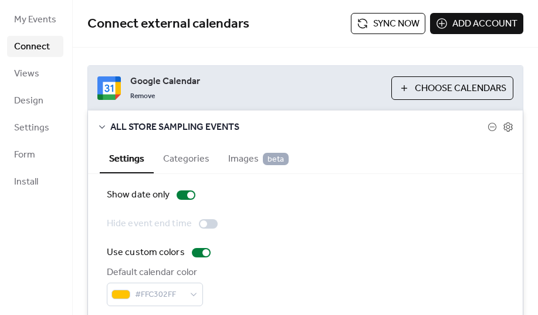
click at [475, 22] on span "Add account" at bounding box center [485, 24] width 65 height 14
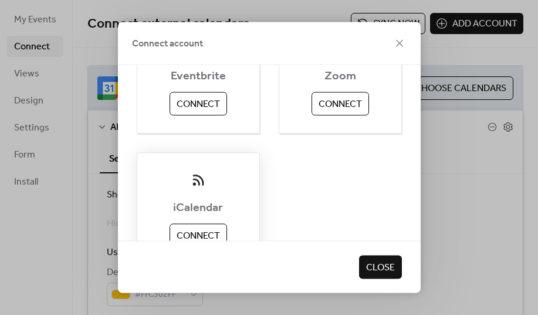
scroll to position [136, 0]
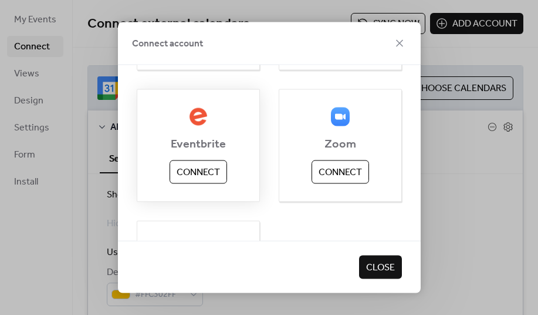
click at [203, 166] on span "Connect" at bounding box center [198, 173] width 43 height 14
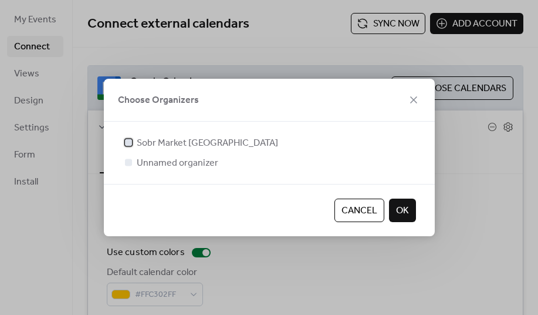
click at [191, 144] on span "Sobr Market [GEOGRAPHIC_DATA]" at bounding box center [207, 143] width 141 height 14
click at [396, 208] on span "OK" at bounding box center [402, 211] width 13 height 14
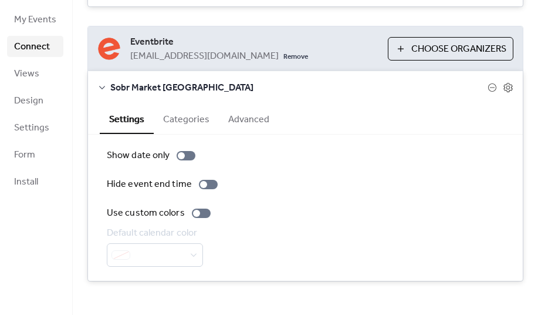
scroll to position [315, 0]
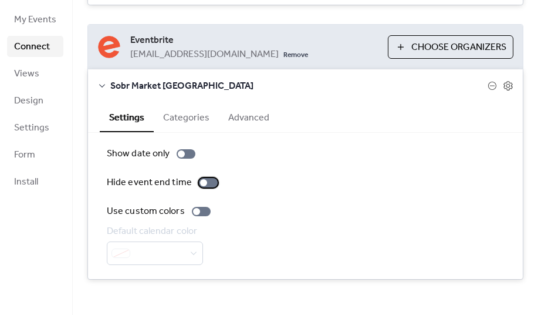
click at [205, 180] on div at bounding box center [208, 182] width 19 height 9
click at [185, 117] on button "Categories" at bounding box center [186, 116] width 65 height 29
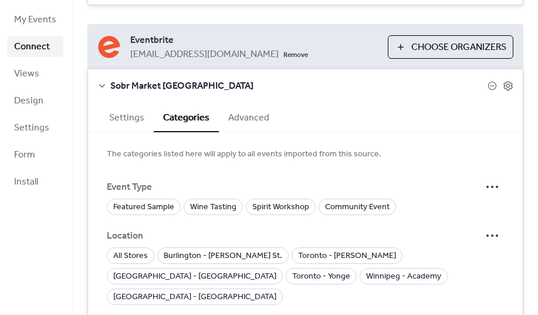
click at [238, 120] on button "Advanced" at bounding box center [249, 116] width 60 height 29
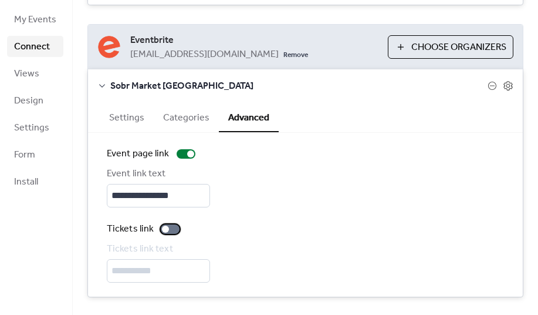
click at [168, 232] on div at bounding box center [170, 228] width 19 height 9
click at [182, 155] on div at bounding box center [186, 153] width 19 height 9
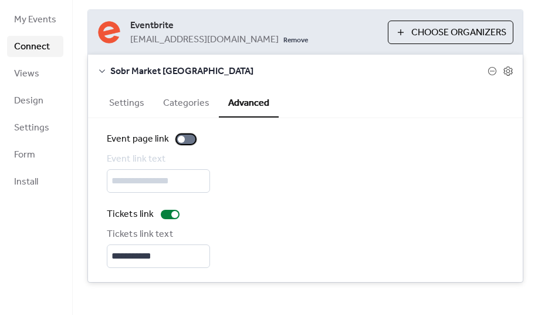
scroll to position [333, 0]
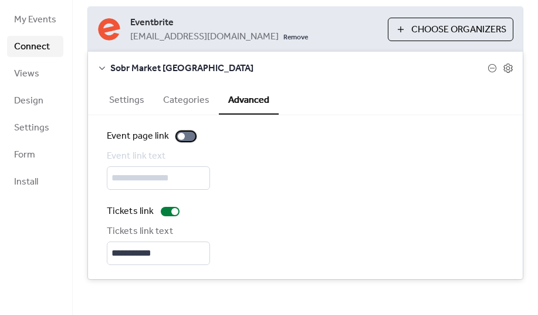
click at [184, 139] on div at bounding box center [186, 135] width 19 height 9
click at [508, 71] on icon at bounding box center [508, 67] width 9 height 9
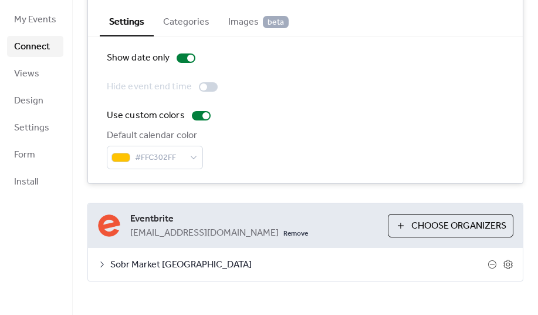
scroll to position [139, 0]
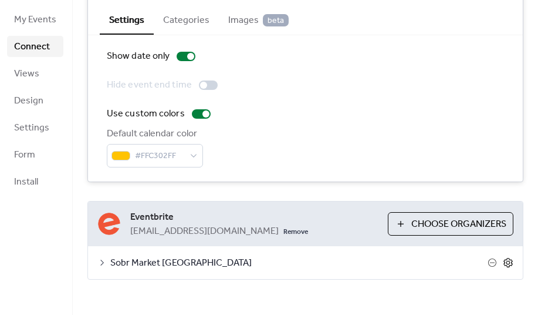
click at [507, 263] on icon at bounding box center [508, 262] width 11 height 11
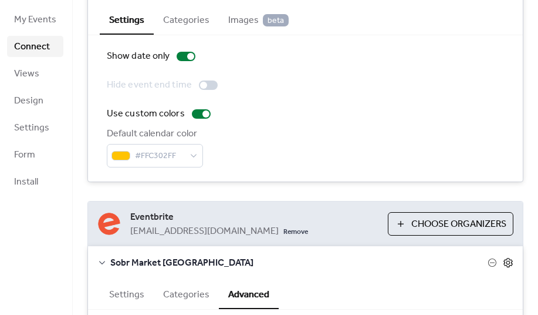
click at [507, 263] on icon at bounding box center [508, 262] width 11 height 11
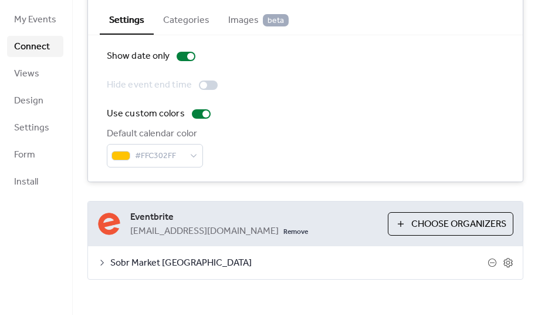
click at [441, 231] on span "Choose Organizers" at bounding box center [458, 224] width 95 height 14
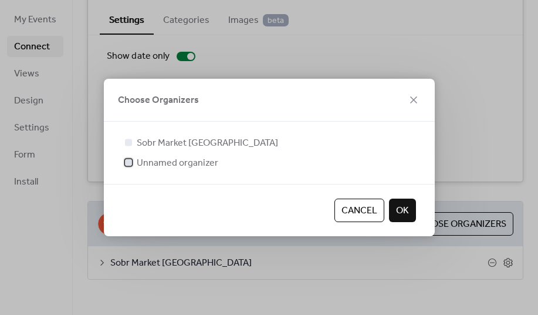
click at [172, 163] on span "Unnamed organizer" at bounding box center [178, 163] width 82 height 14
click at [355, 205] on span "Cancel" at bounding box center [360, 211] width 36 height 14
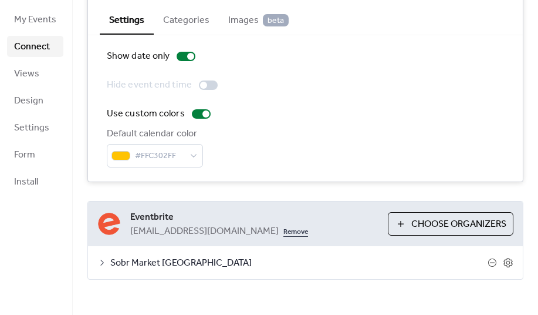
click at [284, 232] on link "Remove" at bounding box center [296, 231] width 25 height 14
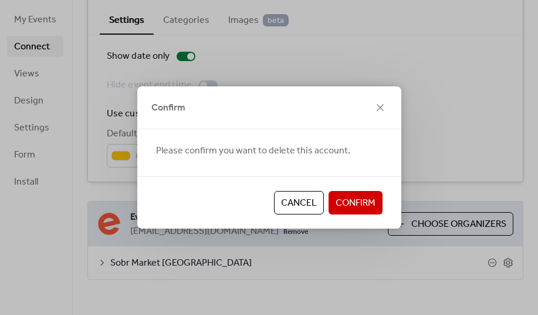
click at [370, 201] on span "Confirm" at bounding box center [356, 203] width 40 height 14
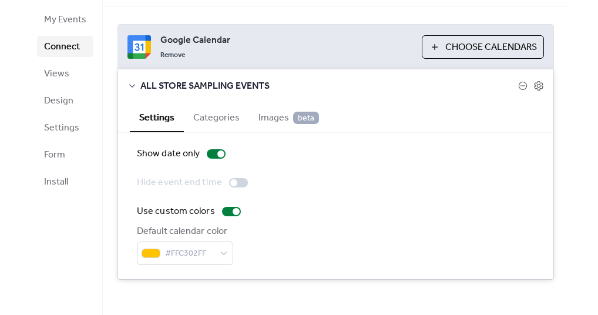
scroll to position [41, 0]
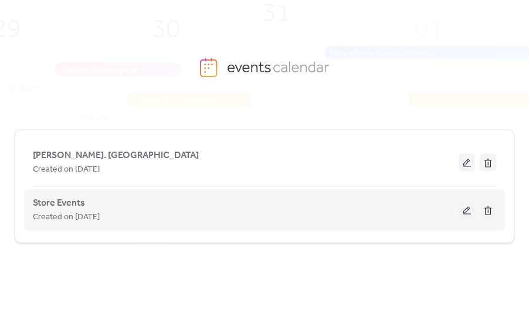
click at [471, 211] on button at bounding box center [467, 210] width 16 height 18
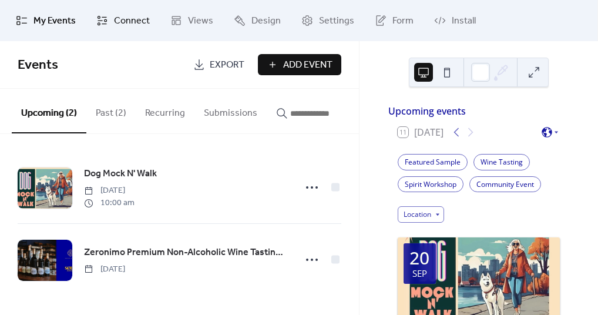
click at [130, 20] on span "Connect" at bounding box center [132, 21] width 36 height 14
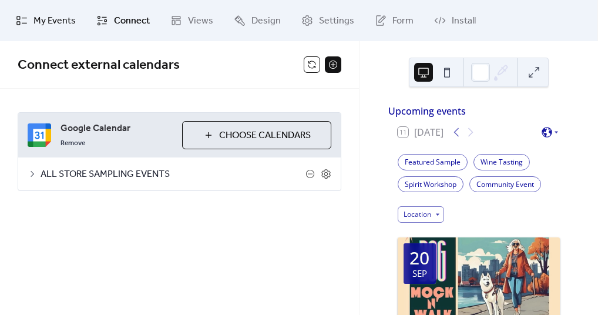
click at [64, 25] on span "My Events" at bounding box center [54, 21] width 42 height 14
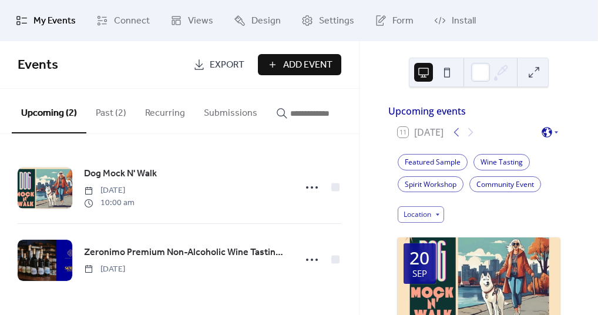
click at [33, 22] on span "My Events" at bounding box center [54, 21] width 42 height 14
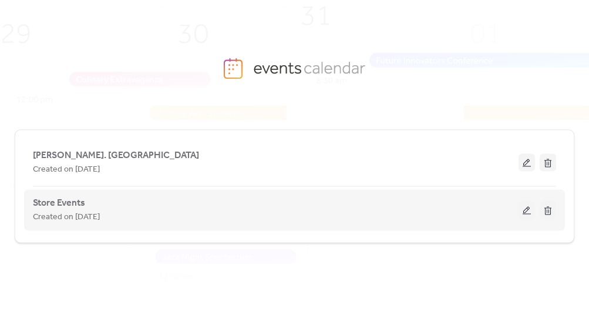
click at [525, 214] on button at bounding box center [526, 210] width 16 height 18
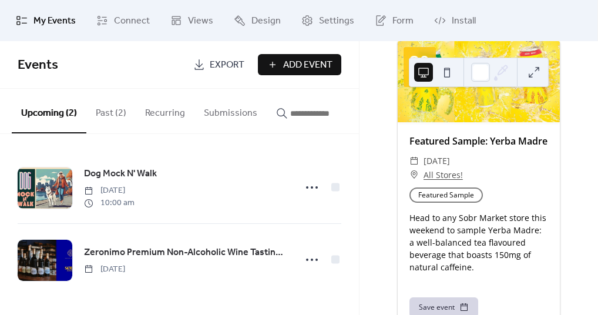
click at [533, 69] on button at bounding box center [533, 72] width 19 height 19
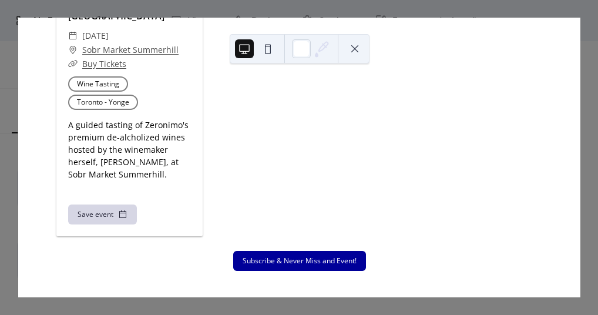
click at [352, 52] on button at bounding box center [354, 48] width 19 height 19
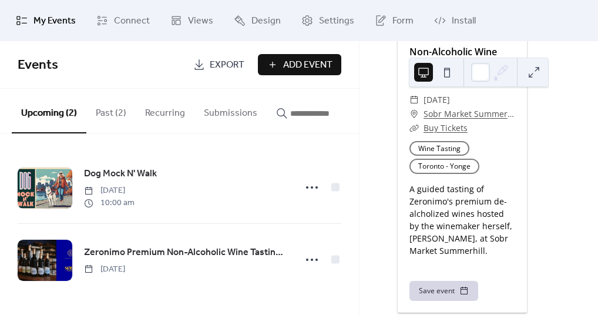
scroll to position [1321, 0]
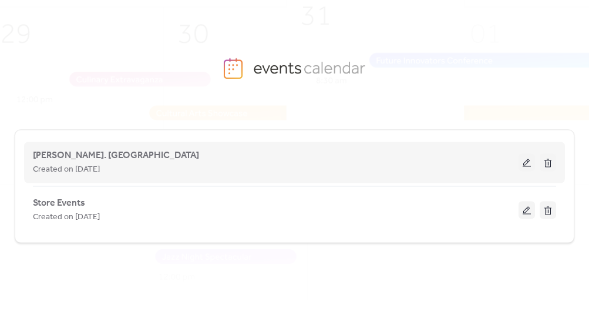
click at [526, 163] on button at bounding box center [526, 162] width 16 height 18
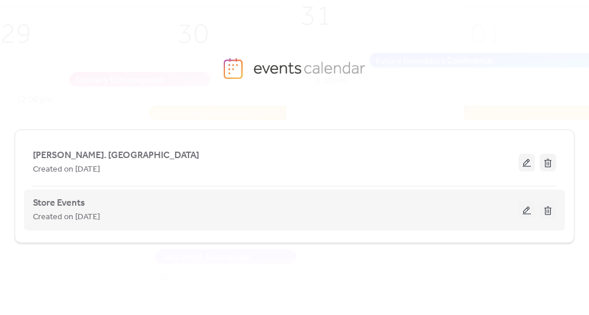
click at [528, 212] on button at bounding box center [526, 210] width 16 height 18
click at [526, 212] on button at bounding box center [526, 210] width 16 height 18
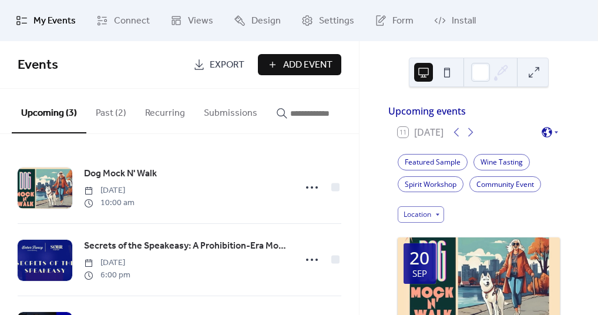
click at [110, 106] on button "Past (2)" at bounding box center [110, 110] width 49 height 43
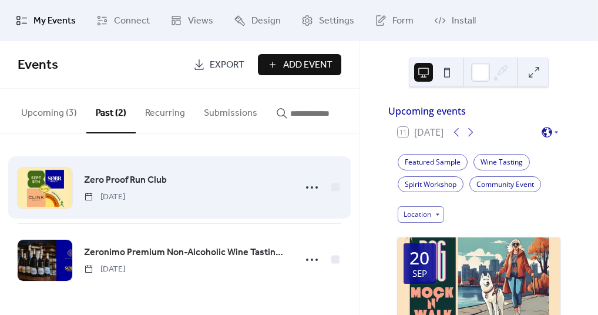
scroll to position [2, 0]
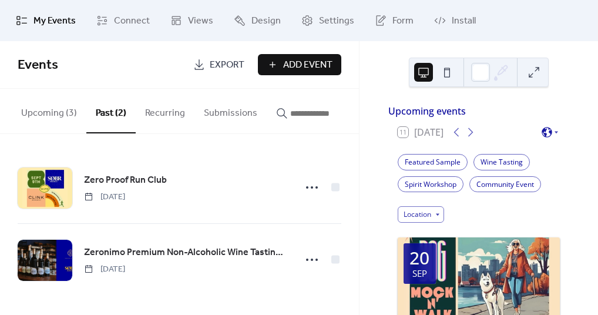
click at [31, 110] on button "Upcoming (3)" at bounding box center [49, 110] width 75 height 43
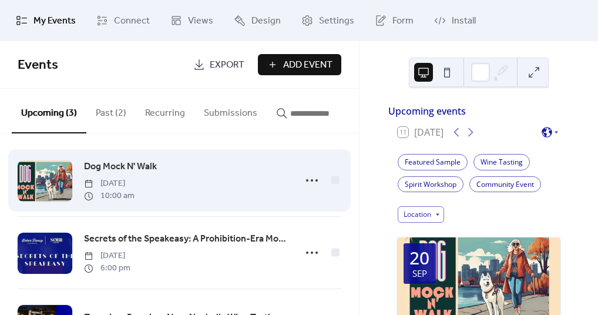
scroll to position [75, 0]
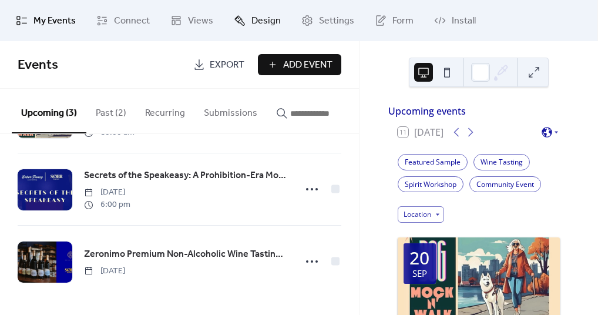
click at [257, 14] on span "Design" at bounding box center [265, 21] width 29 height 14
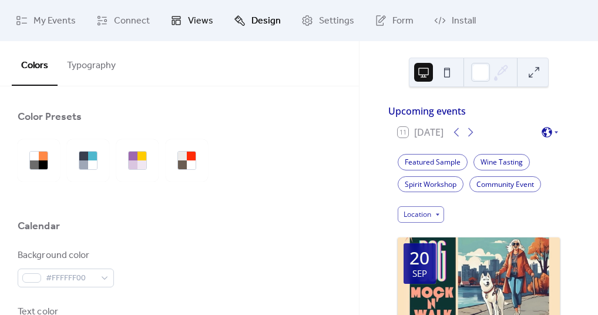
click at [184, 14] on link "Views" at bounding box center [191, 21] width 60 height 32
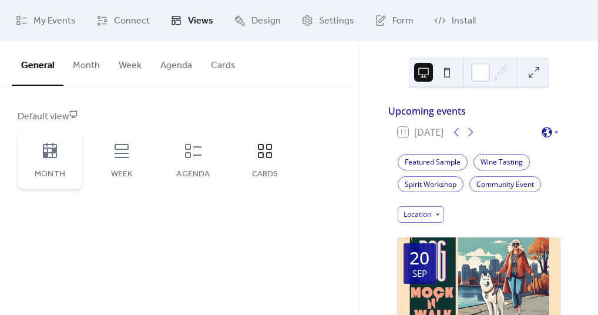
click at [39, 157] on div "Month" at bounding box center [50, 159] width 65 height 59
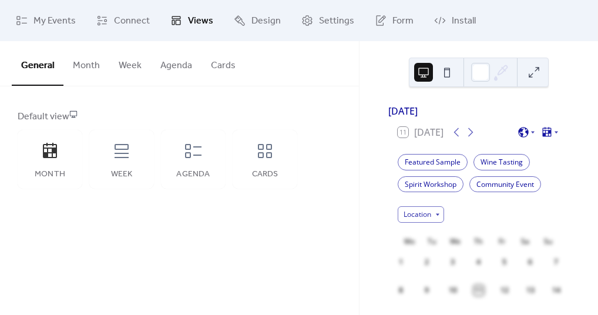
click at [536, 74] on button at bounding box center [533, 72] width 19 height 19
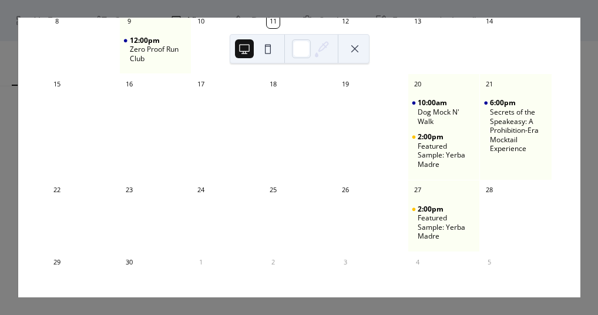
scroll to position [283, 0]
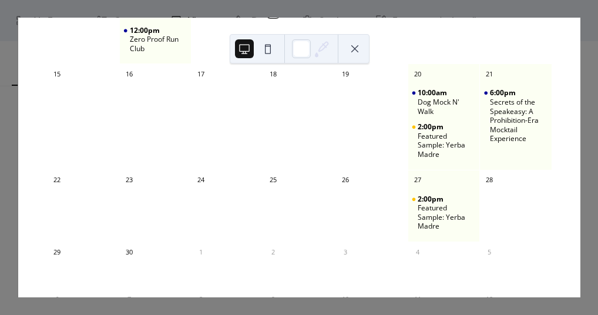
click at [580, 170] on div "11 Today September 2025 (GMT-05:00) America/Toronto Featured Sample Wine Tastin…" at bounding box center [299, 157] width 562 height 279
click at [359, 46] on button at bounding box center [354, 48] width 19 height 19
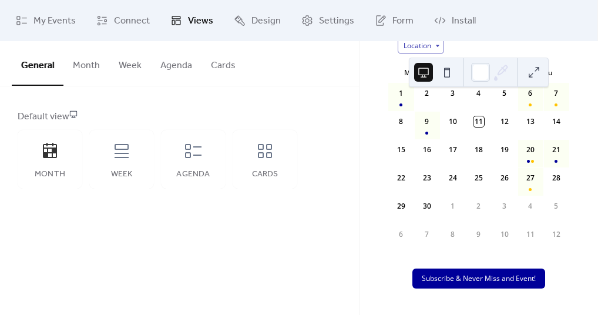
scroll to position [26, 0]
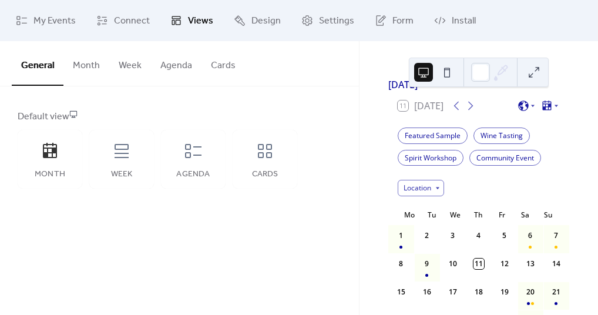
click at [123, 64] on button "Week" at bounding box center [130, 62] width 42 height 43
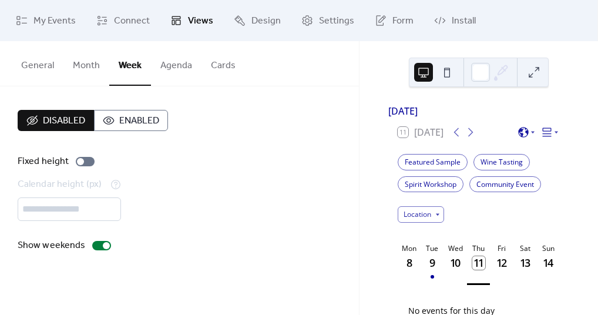
click at [75, 69] on button "Month" at bounding box center [86, 62] width 46 height 43
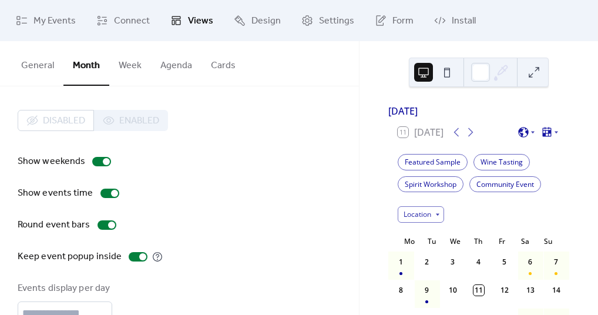
click at [130, 123] on div "Disabled Enabled" at bounding box center [93, 120] width 150 height 21
click at [117, 122] on div "Disabled Enabled" at bounding box center [93, 120] width 150 height 21
click at [41, 70] on button "General" at bounding box center [38, 62] width 52 height 43
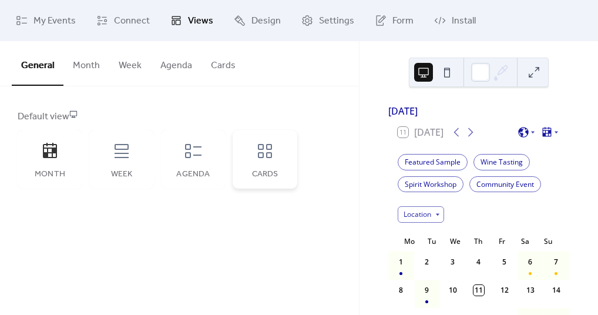
click at [278, 150] on div "Cards" at bounding box center [264, 159] width 65 height 59
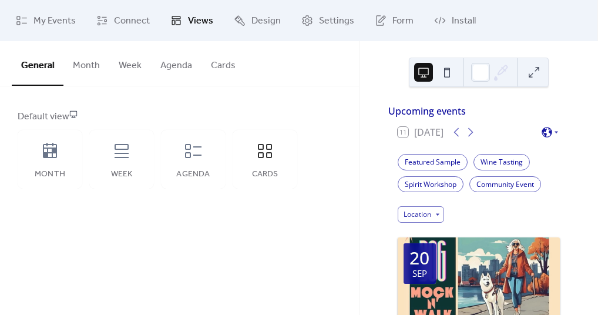
click at [87, 63] on button "Month" at bounding box center [86, 62] width 46 height 43
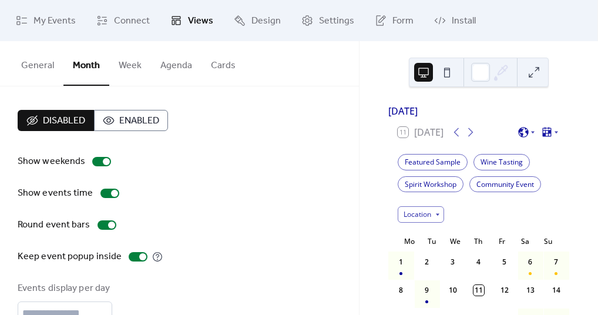
click at [163, 126] on button "Enabled" at bounding box center [131, 120] width 74 height 21
